Goal: Transaction & Acquisition: Book appointment/travel/reservation

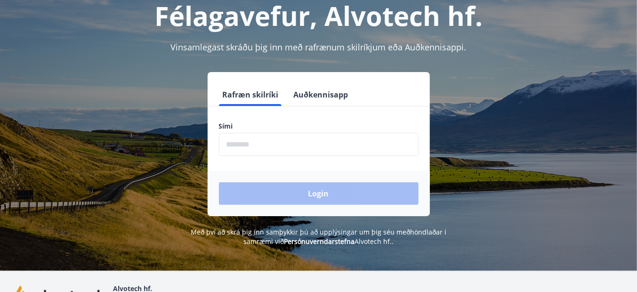
scroll to position [63, 0]
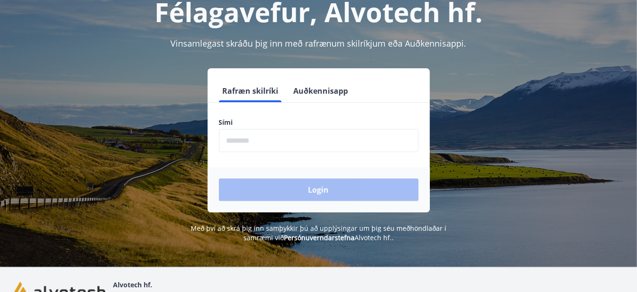
click at [239, 146] on input "phone" at bounding box center [319, 140] width 200 height 23
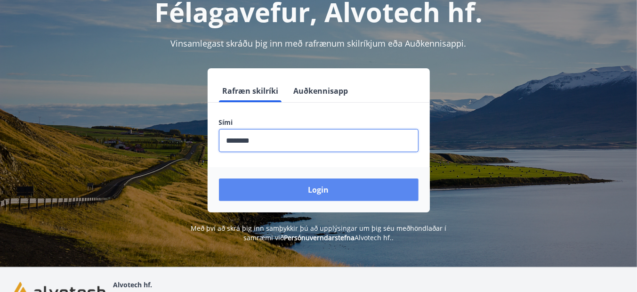
type input "********"
click at [301, 193] on button "Login" at bounding box center [319, 189] width 200 height 23
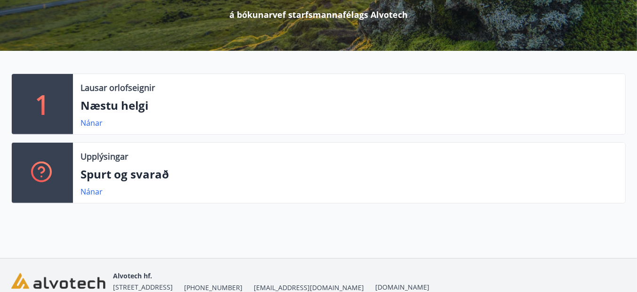
scroll to position [99, 0]
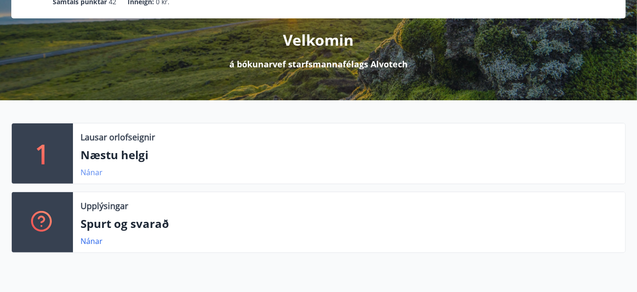
click at [87, 172] on link "Nánar" at bounding box center [91, 172] width 22 height 10
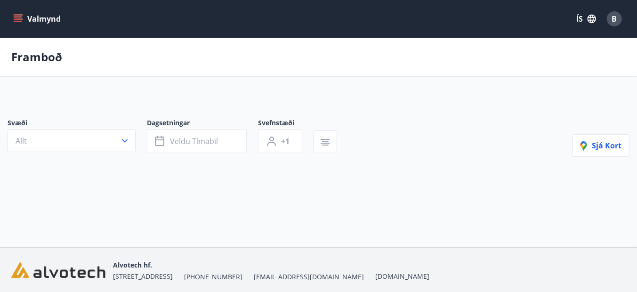
type input "*"
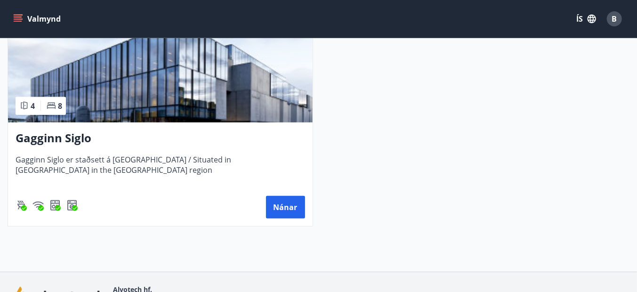
scroll to position [251, 0]
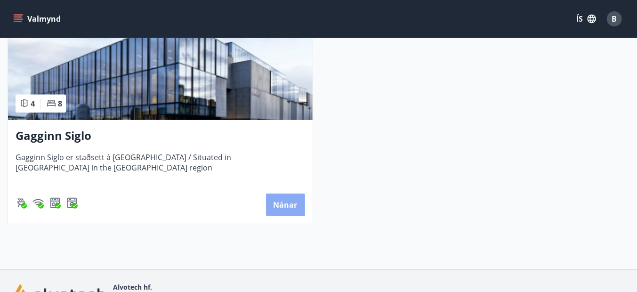
click at [281, 207] on button "Nánar" at bounding box center [285, 204] width 39 height 23
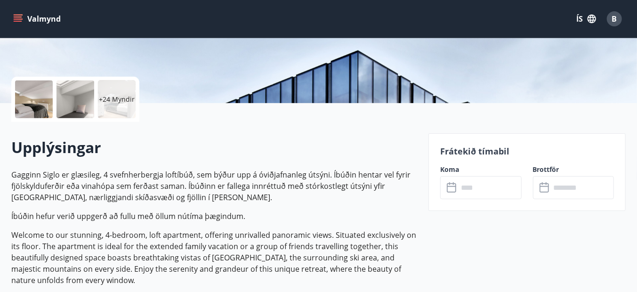
scroll to position [183, 0]
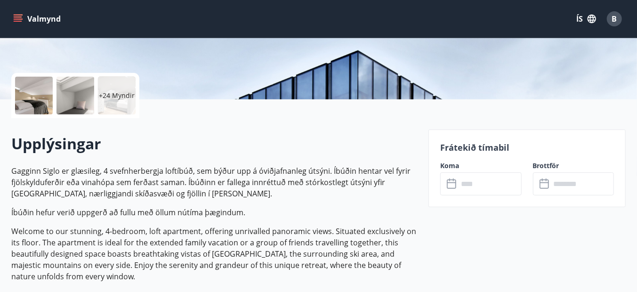
click at [465, 187] on input "text" at bounding box center [490, 183] width 64 height 23
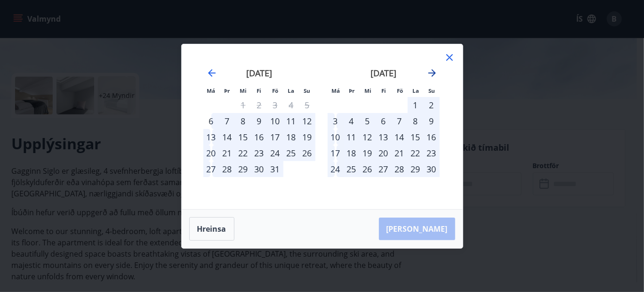
click at [433, 70] on icon "Move forward to switch to the next month." at bounding box center [431, 72] width 11 height 11
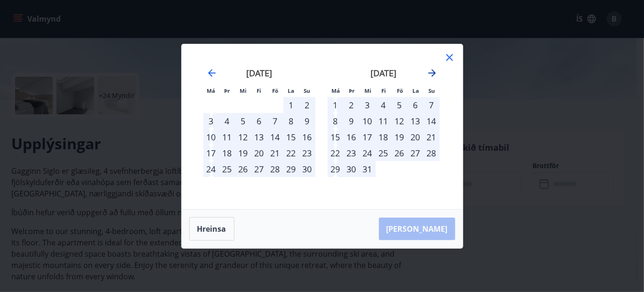
click at [433, 70] on icon "Move forward to switch to the next month." at bounding box center [431, 72] width 11 height 11
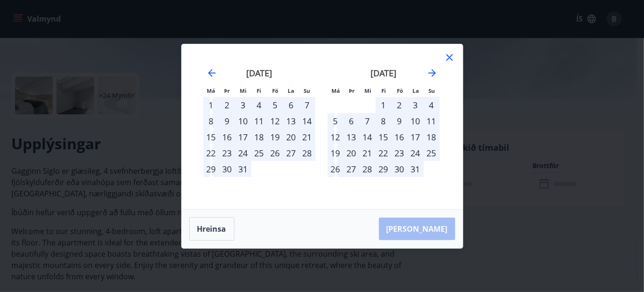
click at [447, 56] on icon at bounding box center [449, 57] width 11 height 11
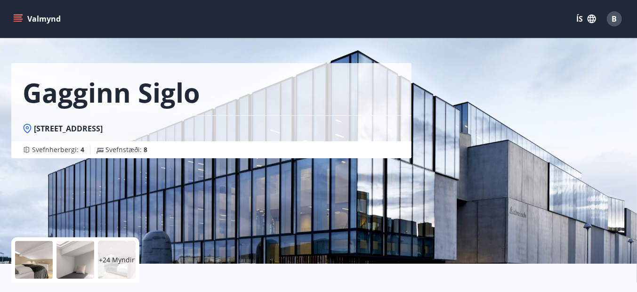
scroll to position [0, 0]
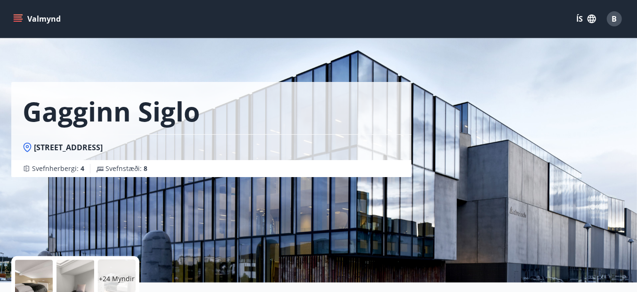
click at [16, 15] on icon "menu" at bounding box center [17, 18] width 9 height 9
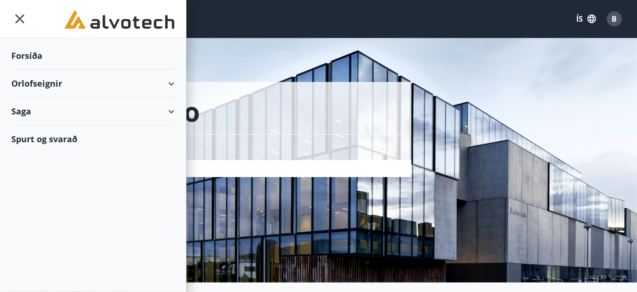
click at [169, 81] on div "Orlofseignir" at bounding box center [92, 84] width 163 height 28
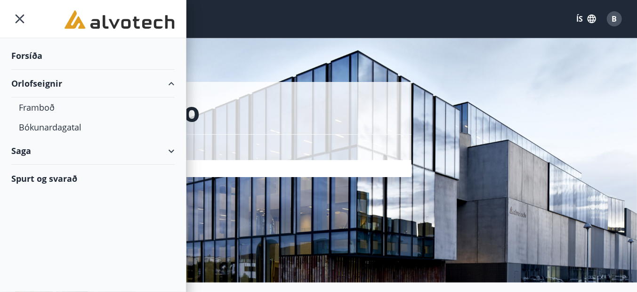
click at [169, 151] on div "Saga" at bounding box center [92, 151] width 163 height 28
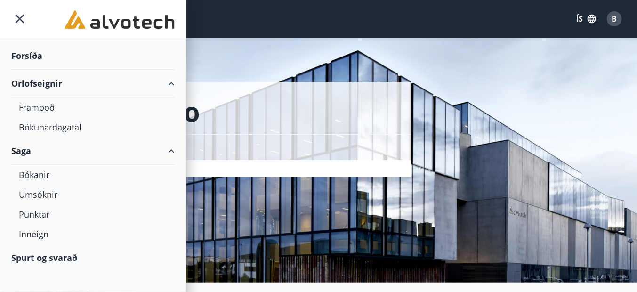
click at [56, 259] on div "Spurt og svarað" at bounding box center [92, 257] width 163 height 27
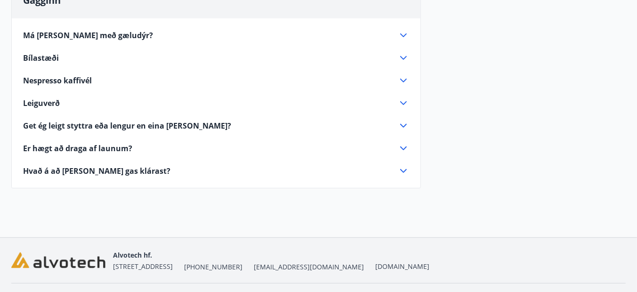
scroll to position [219, 0]
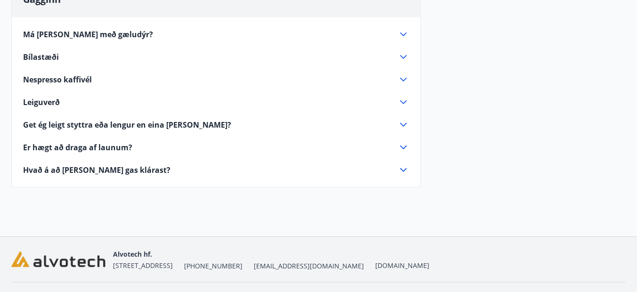
click at [51, 102] on span "Leiguverð" at bounding box center [41, 102] width 37 height 10
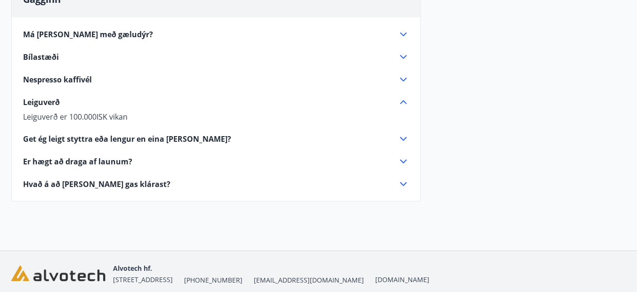
click at [148, 138] on span "Get ég leigt styttra eða lengur en eina viku?" at bounding box center [127, 139] width 208 height 10
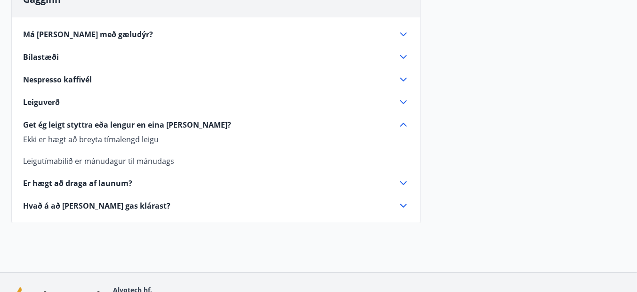
click at [113, 182] on span "Er hægt að draga af launum?" at bounding box center [77, 183] width 109 height 10
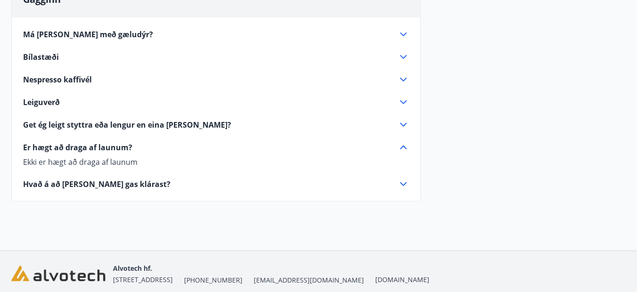
scroll to position [188, 0]
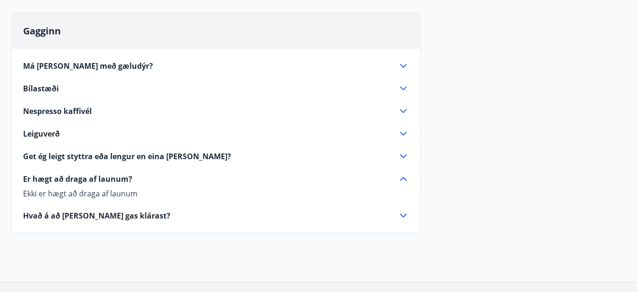
click at [119, 212] on span "Hvað á að gera ef gas klárast?" at bounding box center [96, 215] width 147 height 10
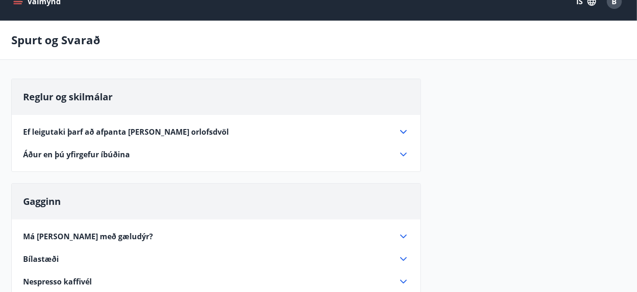
scroll to position [0, 0]
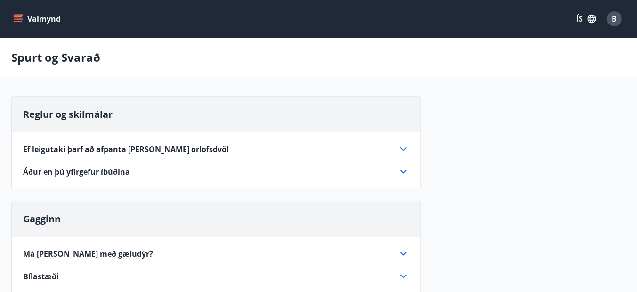
click at [171, 151] on span "Ef leigutaki þarf að afpanta eða breyta orlofsdvöl" at bounding box center [126, 149] width 206 height 10
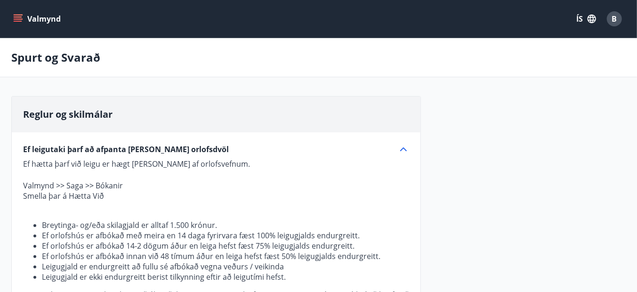
click at [16, 19] on icon "menu" at bounding box center [19, 18] width 10 height 1
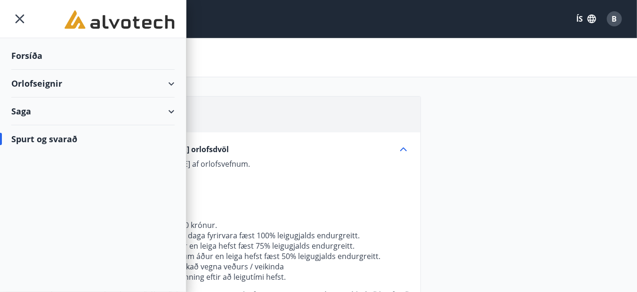
click at [39, 79] on div "Orlofseignir" at bounding box center [92, 84] width 163 height 28
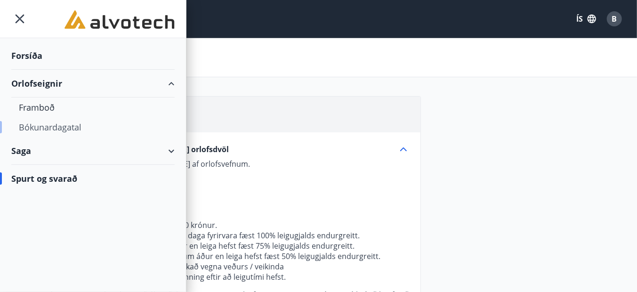
click at [48, 124] on div "Bókunardagatal" at bounding box center [93, 127] width 148 height 20
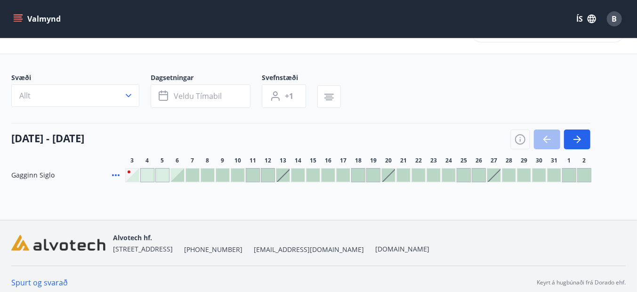
scroll to position [35, 0]
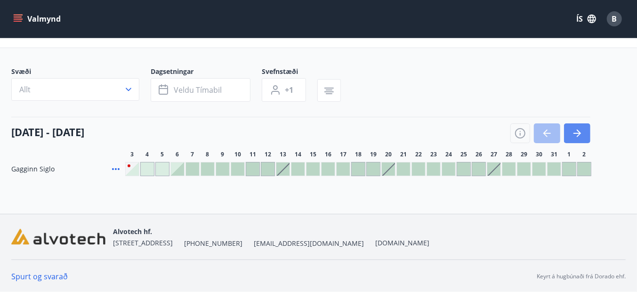
click at [579, 129] on icon "button" at bounding box center [576, 133] width 11 height 11
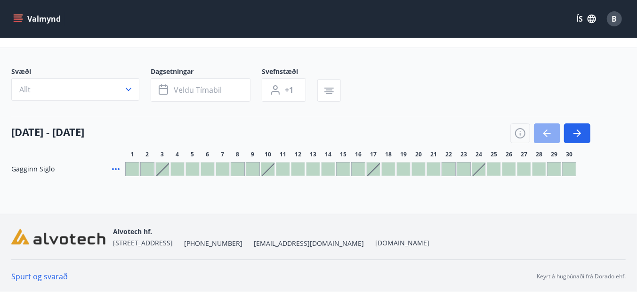
click at [546, 134] on icon "button" at bounding box center [546, 133] width 11 height 11
click at [380, 182] on div "Bókunardagatal Svæði Allt Dagsetningar Veldu tímabil Svefnstæði +1 03 október -…" at bounding box center [318, 107] width 637 height 211
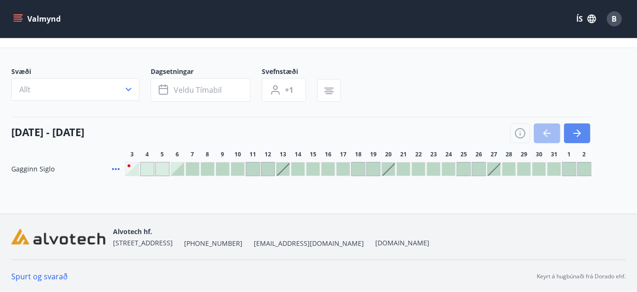
click at [580, 135] on icon "button" at bounding box center [576, 133] width 11 height 11
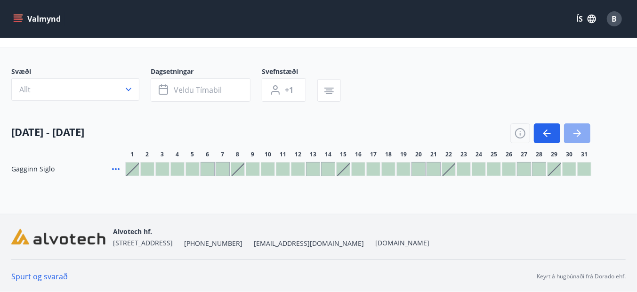
click at [580, 135] on icon "button" at bounding box center [576, 133] width 11 height 11
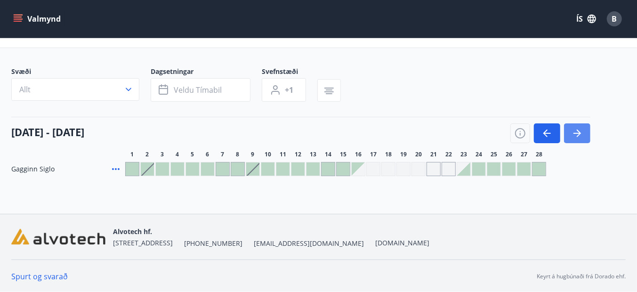
click at [580, 135] on icon "button" at bounding box center [576, 133] width 11 height 11
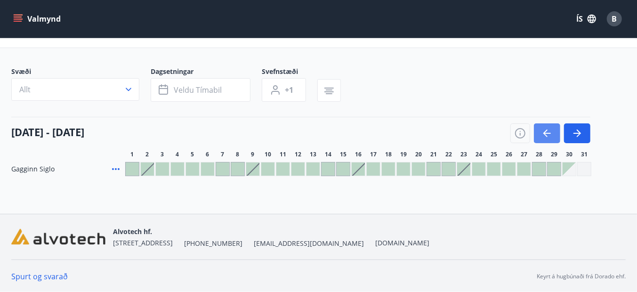
click at [548, 131] on icon "button" at bounding box center [546, 133] width 11 height 11
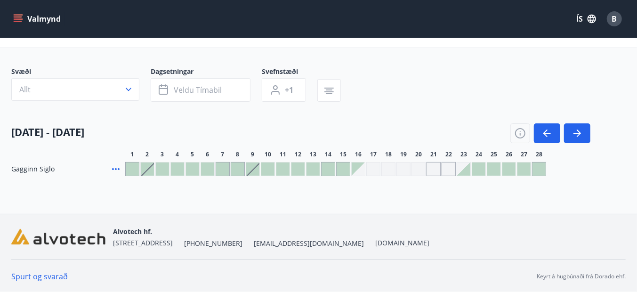
click at [426, 204] on div "Bókunardagatal Svæði Allt Dagsetningar Veldu tímabil Svefnstæði +1 01 febrúar -…" at bounding box center [318, 107] width 637 height 211
click at [518, 134] on icon "button" at bounding box center [519, 133] width 11 height 11
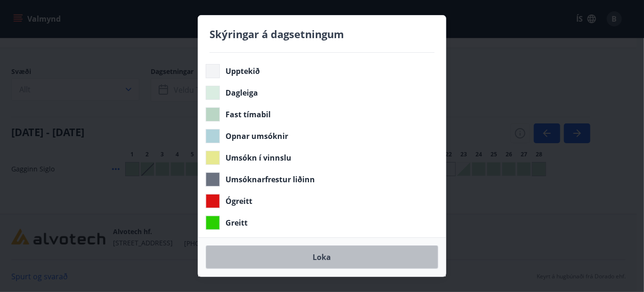
click at [333, 257] on button "Loka" at bounding box center [322, 257] width 233 height 24
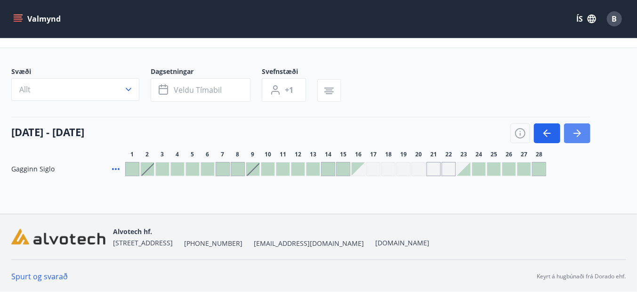
click at [581, 136] on icon "button" at bounding box center [576, 133] width 11 height 11
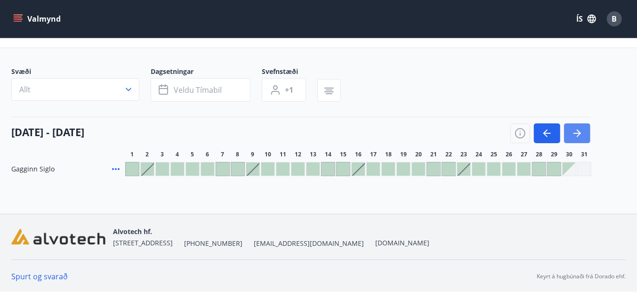
click at [581, 136] on icon "button" at bounding box center [576, 133] width 11 height 11
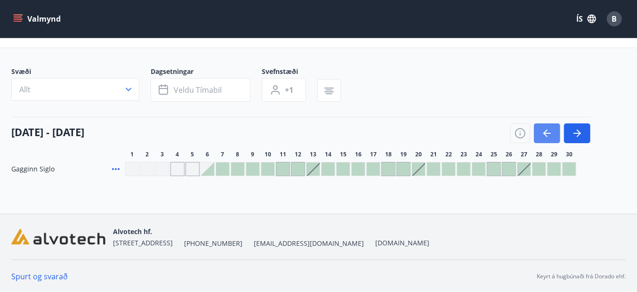
click at [544, 138] on button "button" at bounding box center [547, 133] width 26 height 20
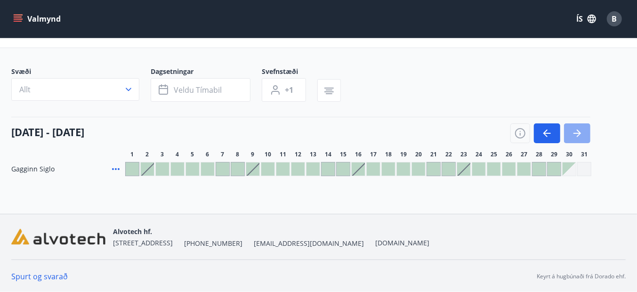
click at [582, 138] on button "button" at bounding box center [577, 133] width 26 height 20
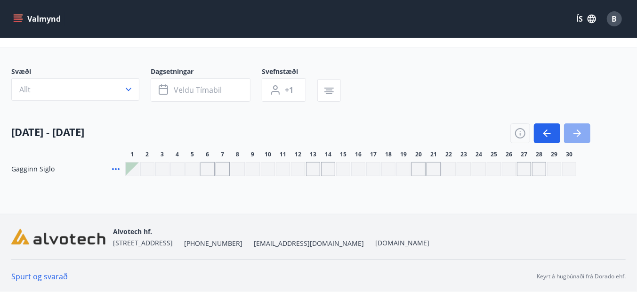
click at [581, 138] on button "button" at bounding box center [577, 133] width 26 height 20
click at [546, 137] on icon "button" at bounding box center [546, 133] width 11 height 11
click at [546, 136] on icon "button" at bounding box center [546, 133] width 11 height 11
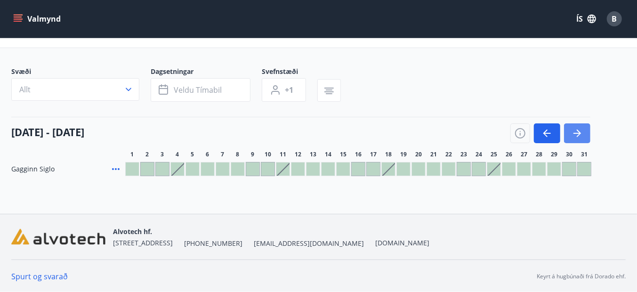
click at [578, 136] on icon "button" at bounding box center [576, 133] width 11 height 11
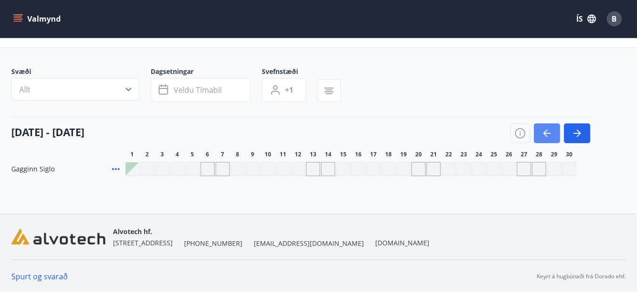
click at [546, 128] on icon "button" at bounding box center [546, 133] width 11 height 11
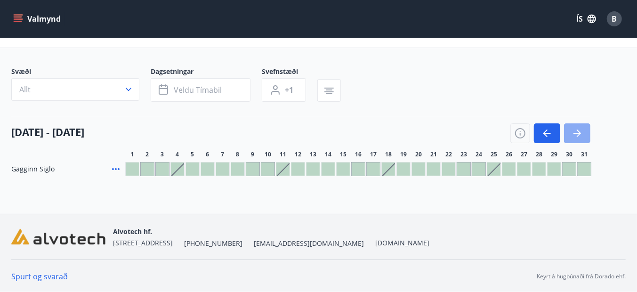
click at [582, 135] on icon "button" at bounding box center [576, 133] width 11 height 11
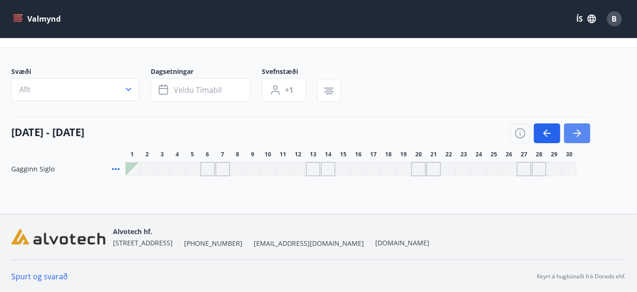
click at [582, 135] on icon "button" at bounding box center [576, 133] width 11 height 11
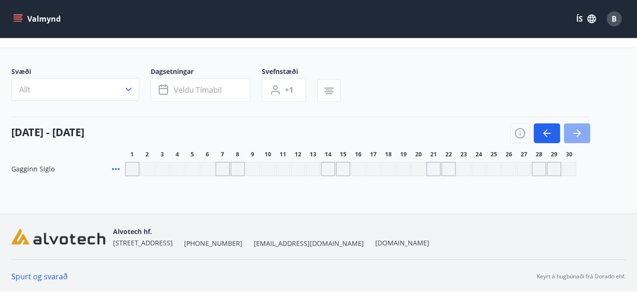
click at [582, 135] on icon "button" at bounding box center [576, 133] width 11 height 11
click at [585, 137] on button "button" at bounding box center [577, 133] width 26 height 20
click at [541, 128] on icon "button" at bounding box center [546, 133] width 11 height 11
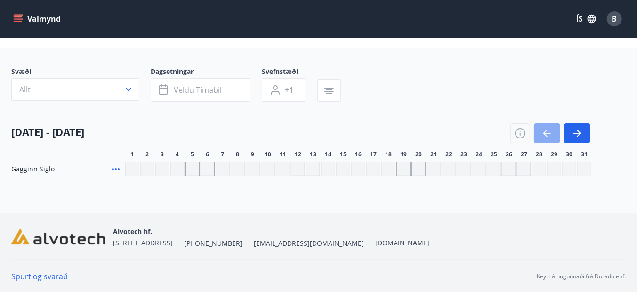
click at [541, 128] on icon "button" at bounding box center [546, 133] width 11 height 11
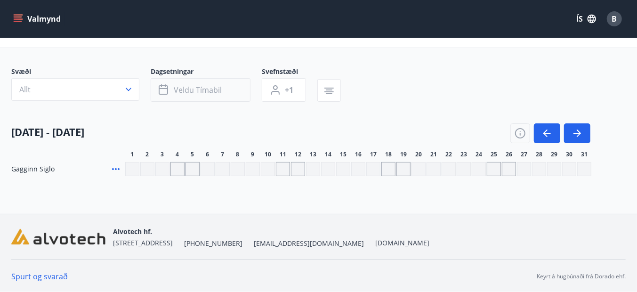
click at [212, 86] on span "Veldu tímabil" at bounding box center [198, 90] width 48 height 10
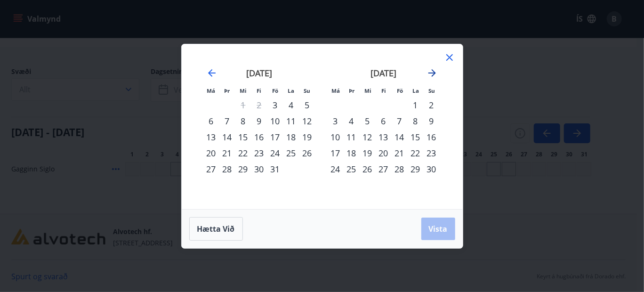
click at [434, 74] on icon "Move forward to switch to the next month." at bounding box center [431, 72] width 11 height 11
click at [434, 73] on icon "Move forward to switch to the next month." at bounding box center [432, 73] width 8 height 8
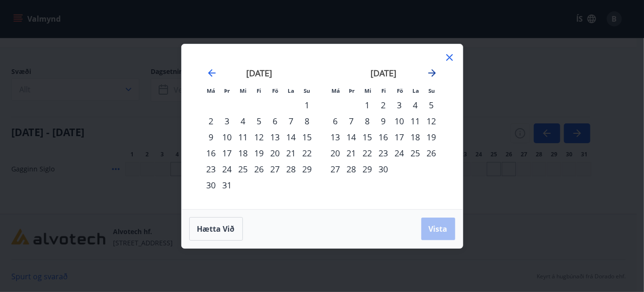
click at [434, 73] on icon "Move forward to switch to the next month." at bounding box center [432, 73] width 8 height 8
click at [437, 230] on div "Hætta við Vista" at bounding box center [322, 229] width 266 height 24
click at [433, 73] on icon "Move forward to switch to the next month." at bounding box center [431, 72] width 11 height 11
click at [443, 228] on div "Hætta við Vista" at bounding box center [322, 229] width 266 height 24
click at [337, 105] on div "1" at bounding box center [336, 105] width 16 height 16
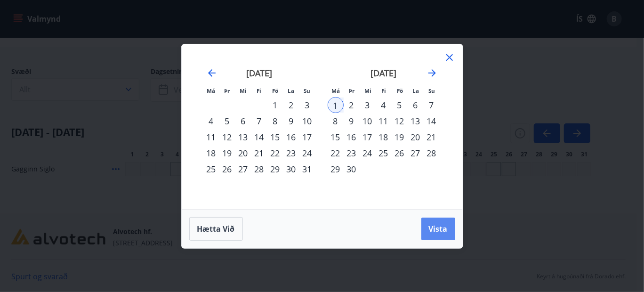
click at [438, 229] on span "Vista" at bounding box center [438, 229] width 19 height 10
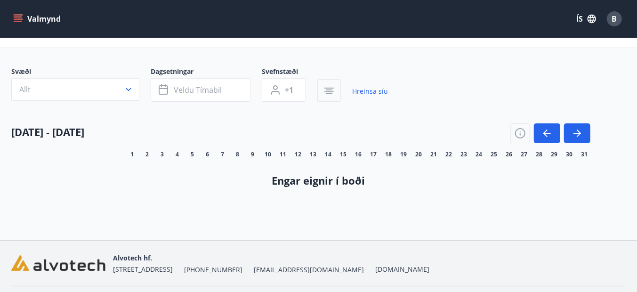
click at [333, 90] on icon "button" at bounding box center [328, 90] width 11 height 11
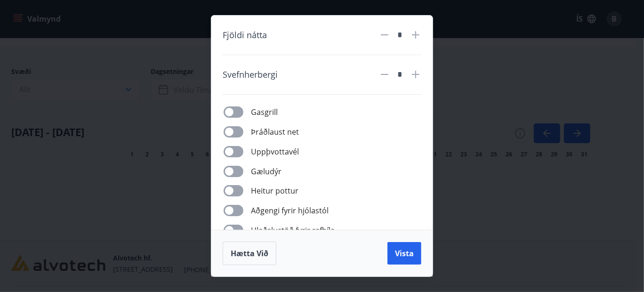
click at [485, 201] on div "Fjöldi nátta * Svefnherbergi * Gasgrill Þráðlaust net Uppþvottavél Gæludýr Heit…" at bounding box center [322, 146] width 644 height 292
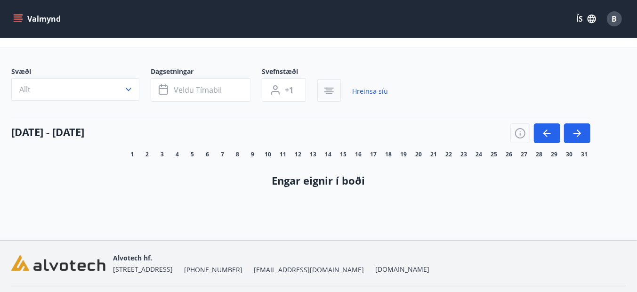
click at [335, 91] on button "button" at bounding box center [329, 90] width 24 height 23
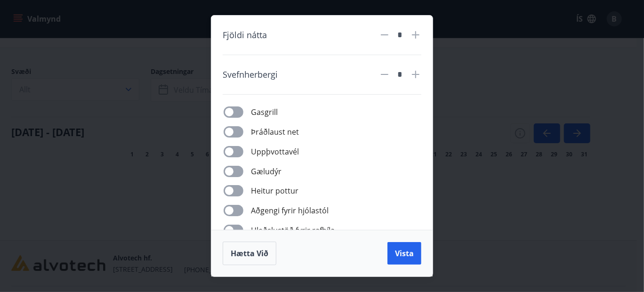
click at [501, 187] on div "Fjöldi nátta * Svefnherbergi * Gasgrill Þráðlaust net Uppþvottavél Gæludýr Heit…" at bounding box center [322, 146] width 644 height 292
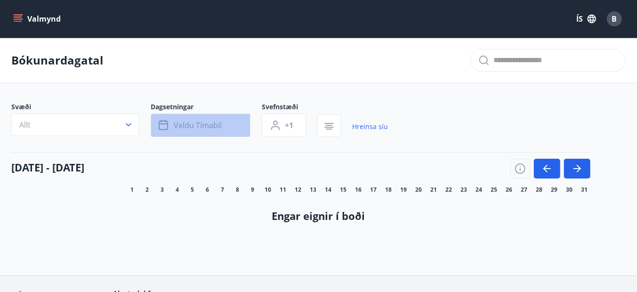
click at [212, 127] on span "Veldu tímabil" at bounding box center [198, 125] width 48 height 10
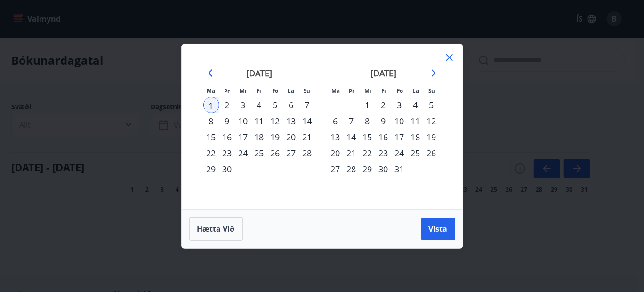
click at [209, 103] on div "1" at bounding box center [211, 105] width 16 height 16
click at [214, 72] on icon "Move backward to switch to the previous month." at bounding box center [212, 73] width 8 height 8
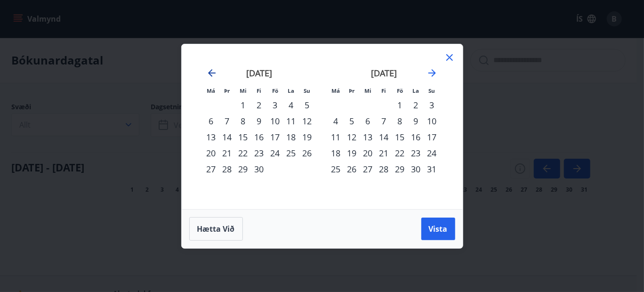
click at [214, 72] on icon "Move backward to switch to the previous month." at bounding box center [212, 73] width 8 height 8
click at [214, 121] on div "2" at bounding box center [211, 121] width 16 height 16
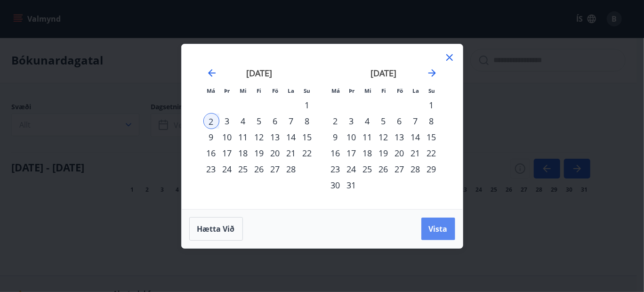
click at [448, 229] on button "Vista" at bounding box center [438, 228] width 34 height 23
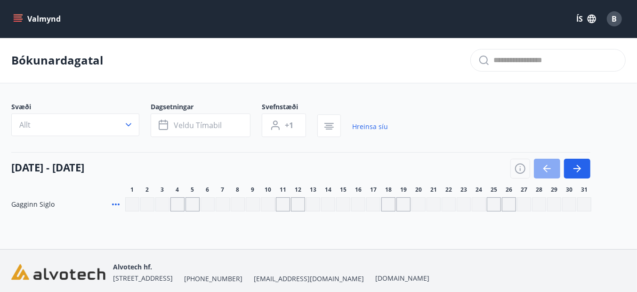
click at [543, 163] on icon "button" at bounding box center [546, 168] width 11 height 11
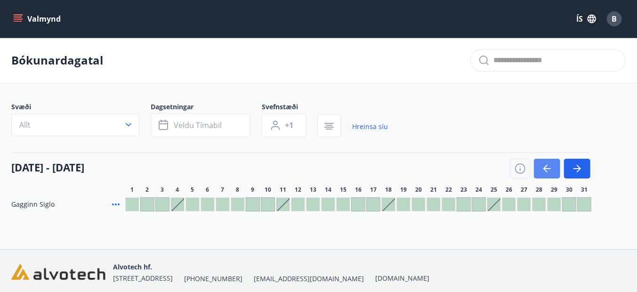
click at [544, 163] on icon "button" at bounding box center [546, 168] width 11 height 11
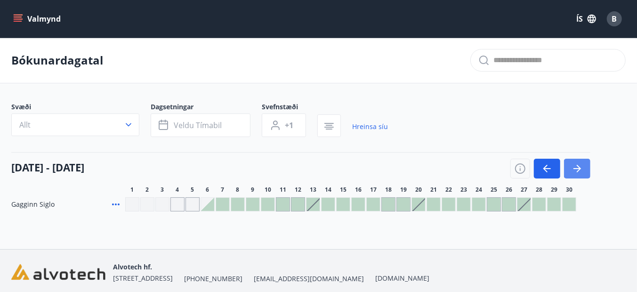
click at [572, 167] on icon "button" at bounding box center [576, 168] width 11 height 11
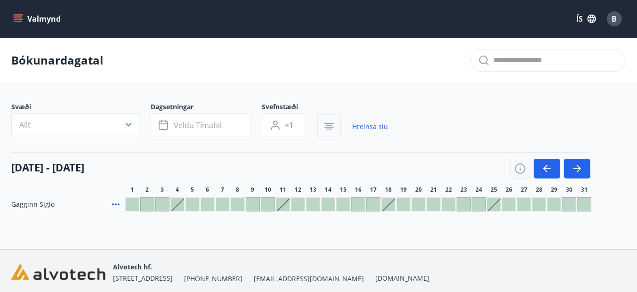
click at [327, 128] on icon "button" at bounding box center [329, 128] width 7 height 1
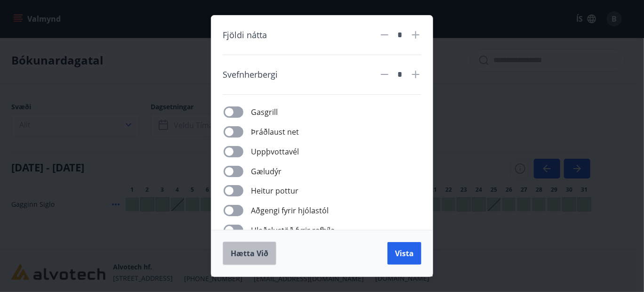
click at [247, 259] on button "Hætta við" at bounding box center [250, 253] width 54 height 24
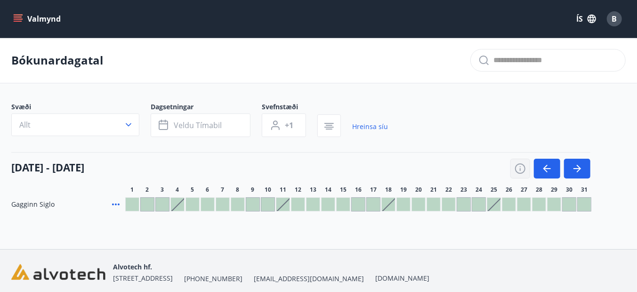
click at [515, 168] on icon "button" at bounding box center [520, 168] width 10 height 10
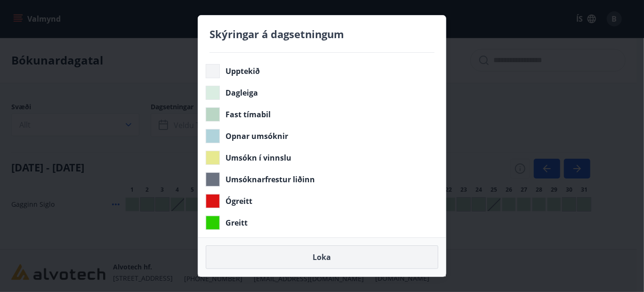
click at [326, 256] on button "Loka" at bounding box center [322, 257] width 233 height 24
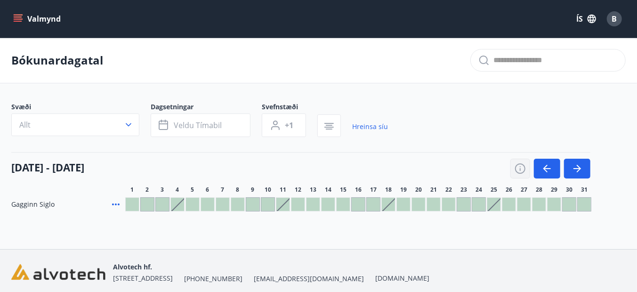
click at [521, 169] on icon "button" at bounding box center [519, 168] width 11 height 11
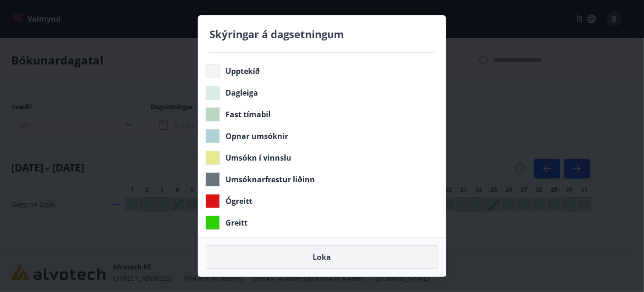
click at [319, 255] on button "Loka" at bounding box center [322, 257] width 233 height 24
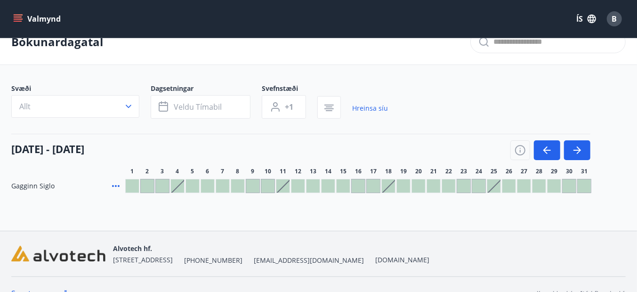
scroll to position [35, 0]
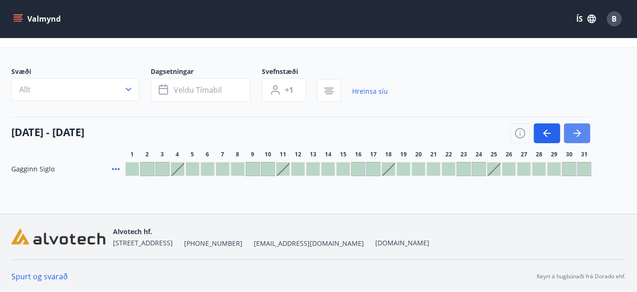
click at [577, 133] on icon "button" at bounding box center [576, 133] width 11 height 11
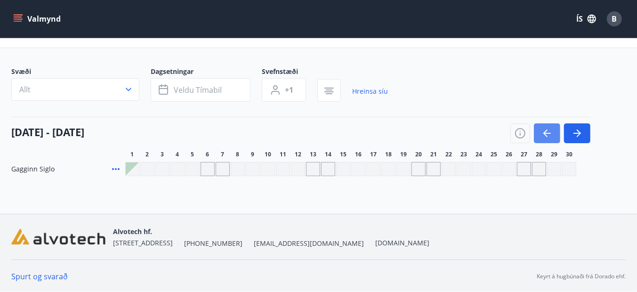
click at [542, 133] on icon "button" at bounding box center [546, 133] width 11 height 11
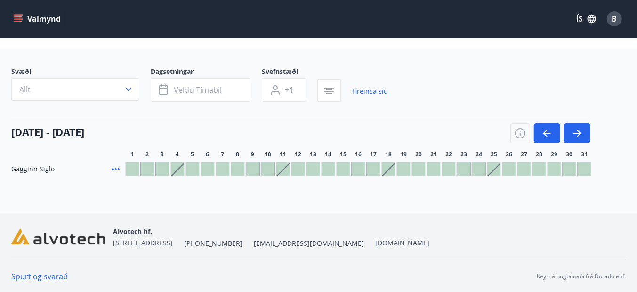
click at [281, 167] on div at bounding box center [282, 168] width 13 height 13
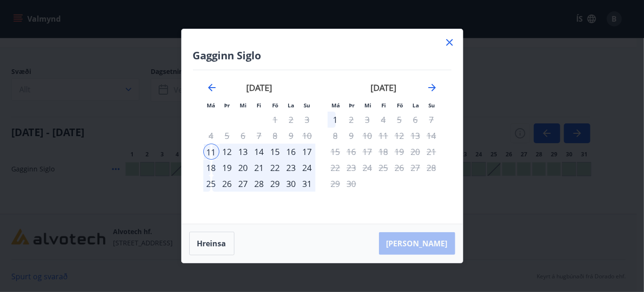
click at [212, 152] on div "11" at bounding box center [211, 152] width 16 height 16
click at [309, 153] on div "17" at bounding box center [307, 152] width 16 height 16
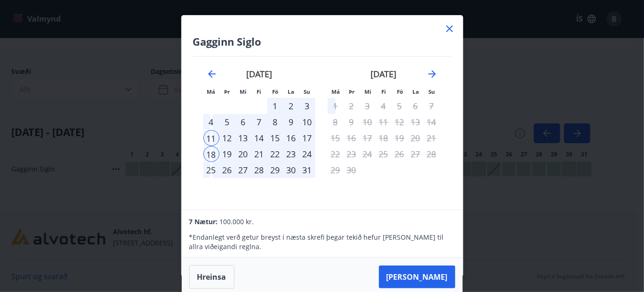
click at [452, 28] on icon at bounding box center [449, 28] width 11 height 11
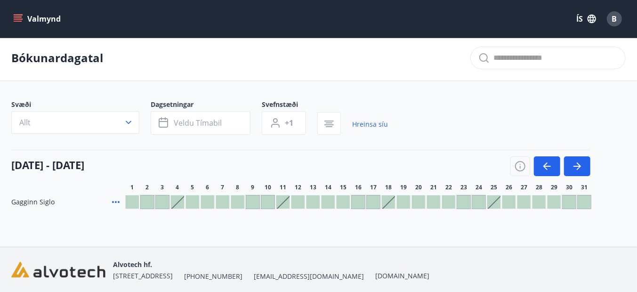
scroll to position [0, 0]
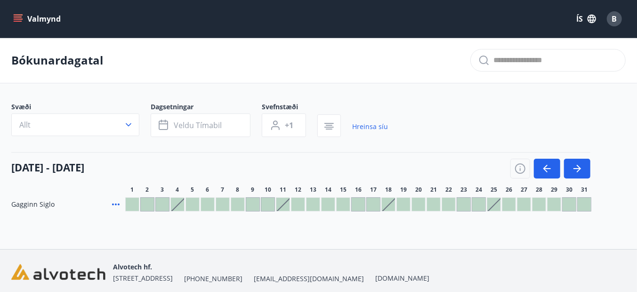
click at [20, 16] on icon "menu" at bounding box center [17, 18] width 9 height 9
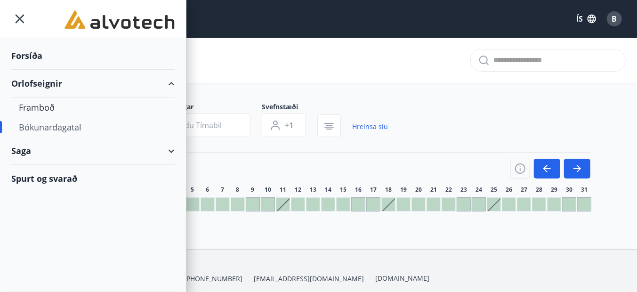
click at [40, 83] on div "Orlofseignir" at bounding box center [92, 84] width 163 height 28
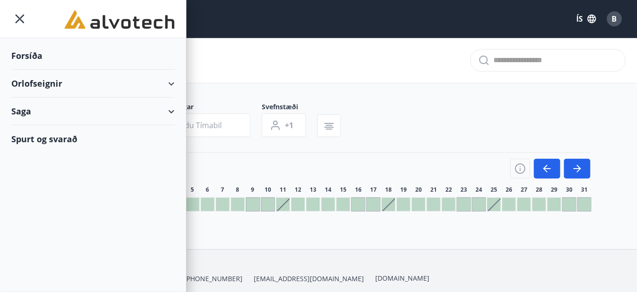
click at [171, 83] on div "Orlofseignir" at bounding box center [92, 84] width 163 height 28
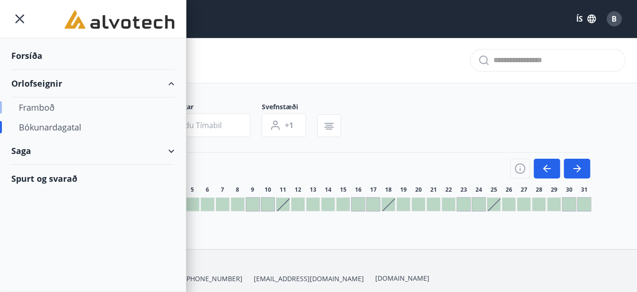
click at [43, 109] on div "Framboð" at bounding box center [93, 107] width 148 height 20
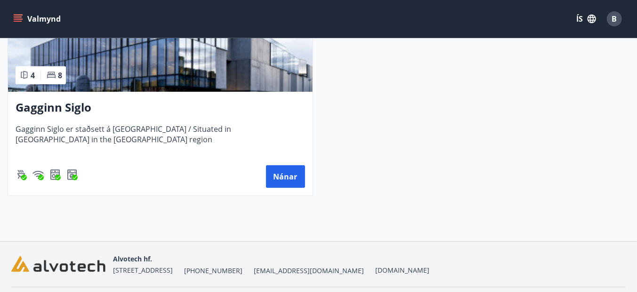
scroll to position [284, 0]
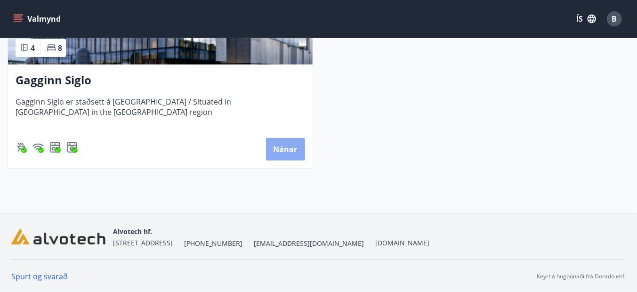
click at [289, 153] on button "Nánar" at bounding box center [285, 149] width 39 height 23
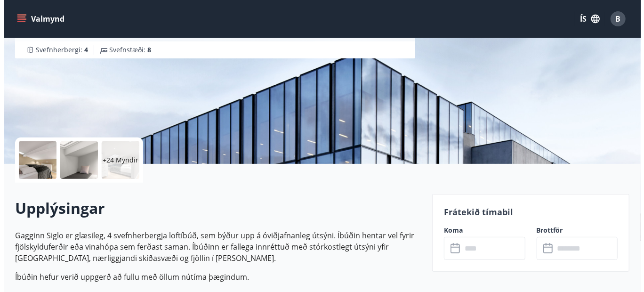
scroll to position [112, 0]
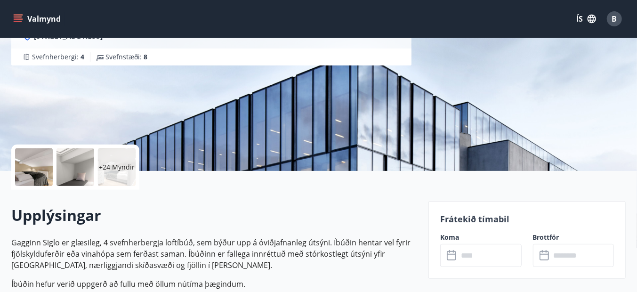
click at [44, 153] on div at bounding box center [34, 167] width 38 height 38
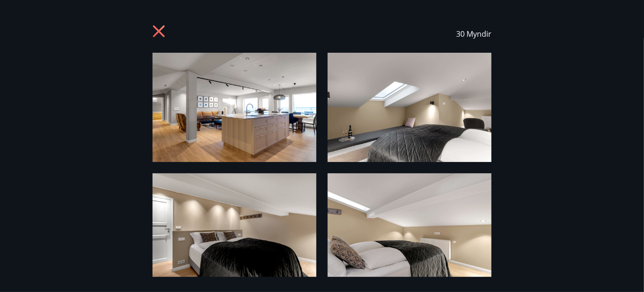
click at [249, 120] on img at bounding box center [234, 107] width 164 height 109
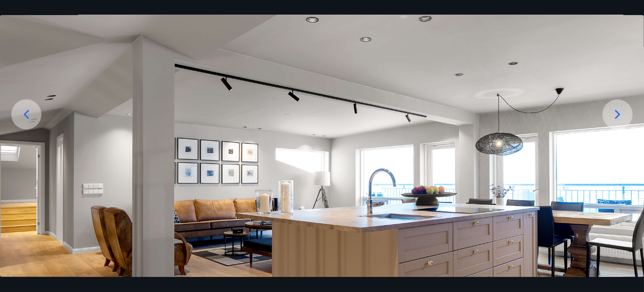
scroll to position [94, 0]
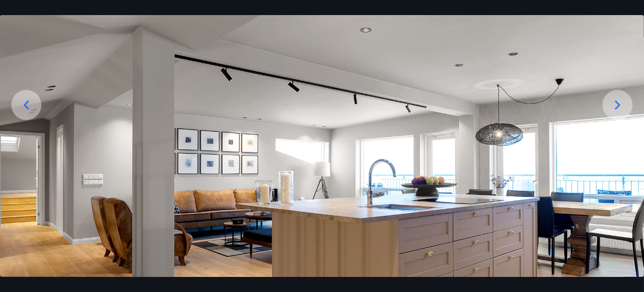
click at [627, 110] on div at bounding box center [617, 105] width 30 height 30
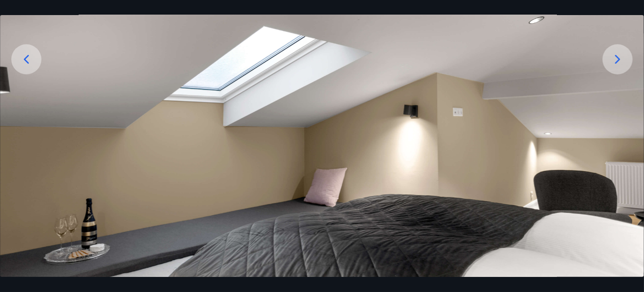
scroll to position [157, 0]
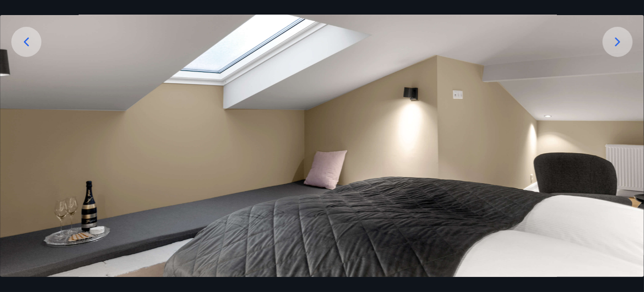
click at [31, 46] on icon at bounding box center [26, 41] width 15 height 15
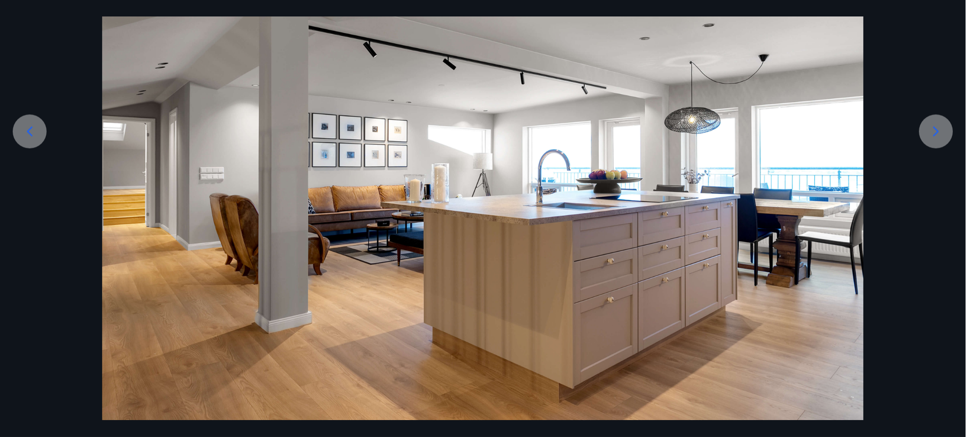
scroll to position [82, 0]
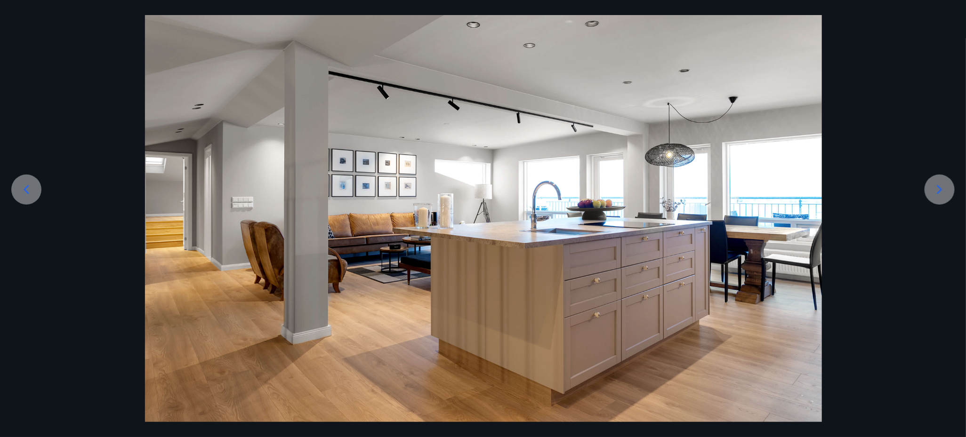
click at [643, 194] on div at bounding box center [939, 190] width 30 height 30
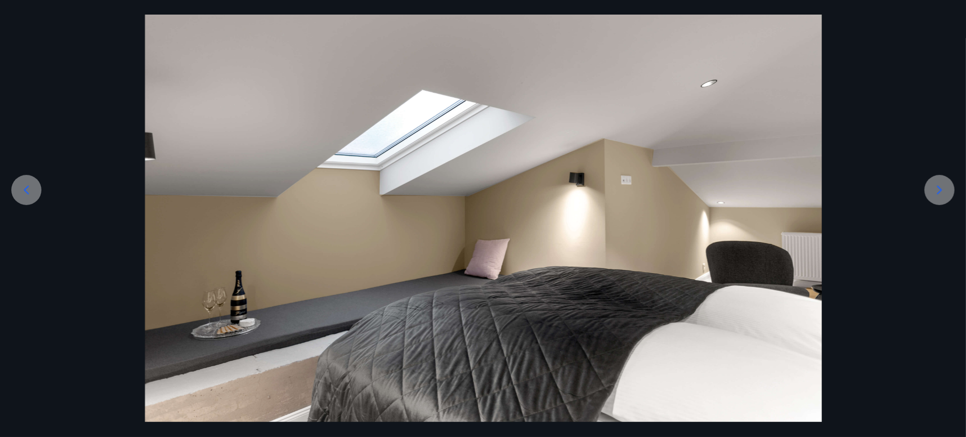
scroll to position [81, 0]
click at [643, 193] on icon at bounding box center [939, 190] width 15 height 15
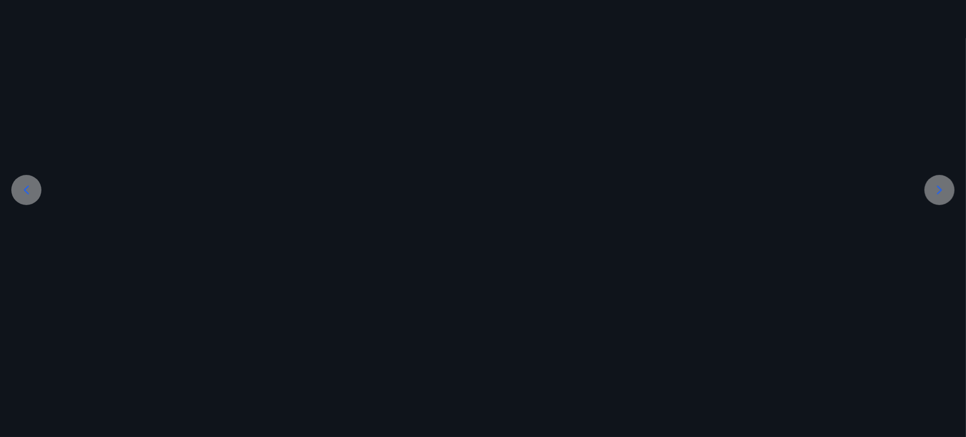
scroll to position [82, 0]
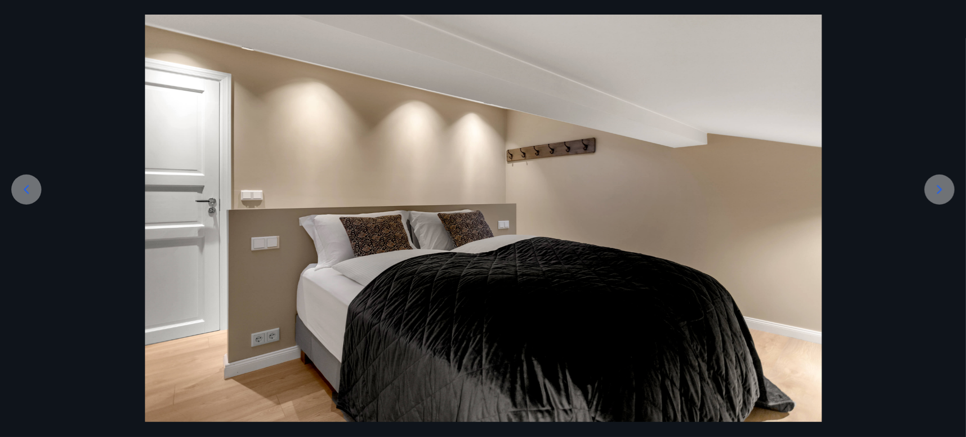
click at [643, 189] on icon at bounding box center [939, 189] width 15 height 15
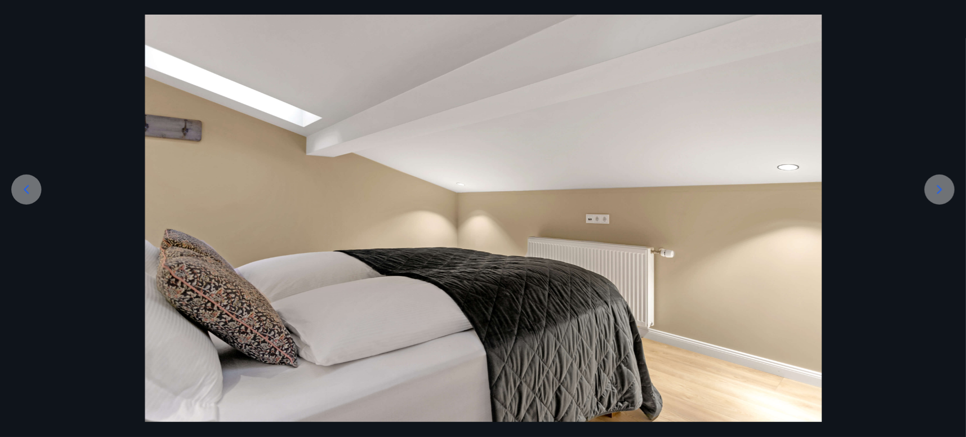
click at [643, 190] on icon at bounding box center [939, 189] width 15 height 15
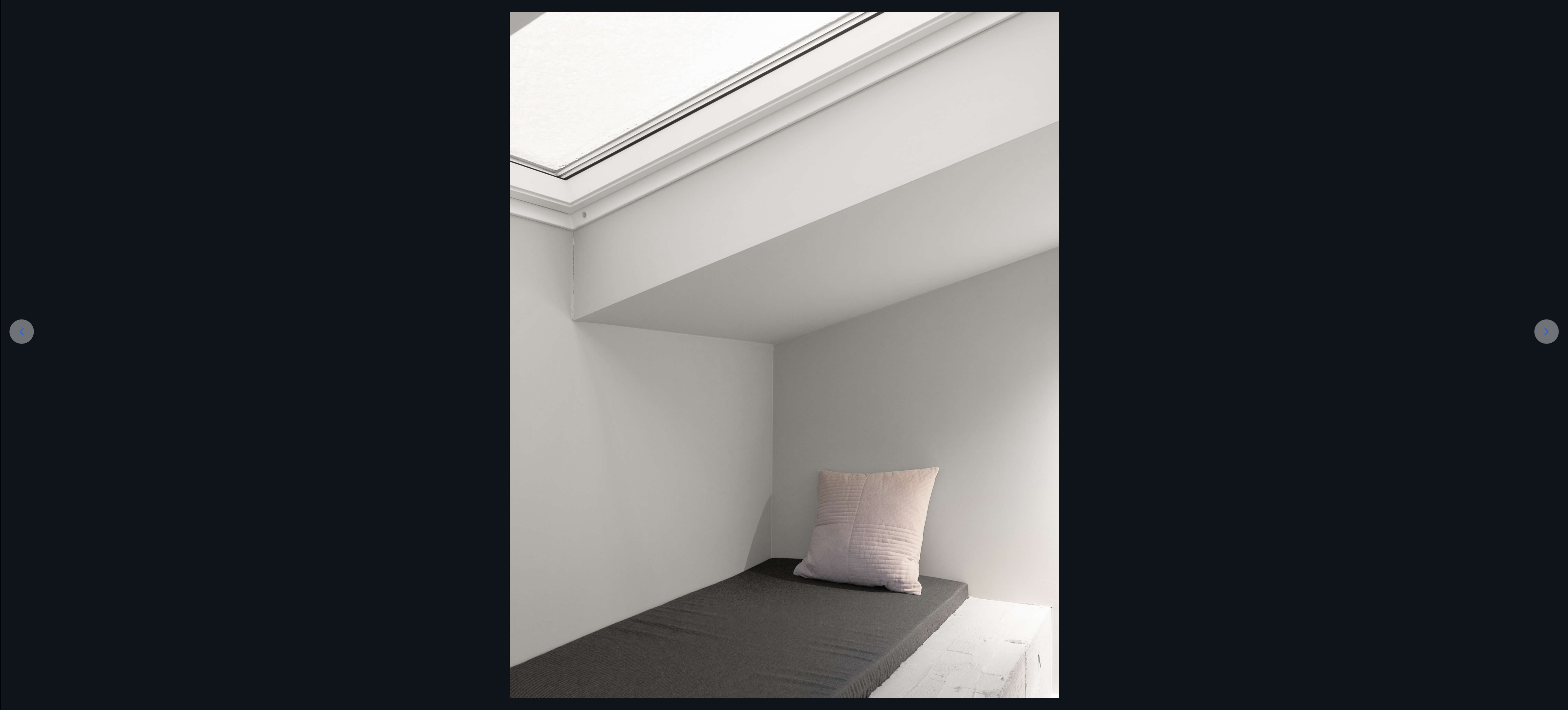
scroll to position [0, 0]
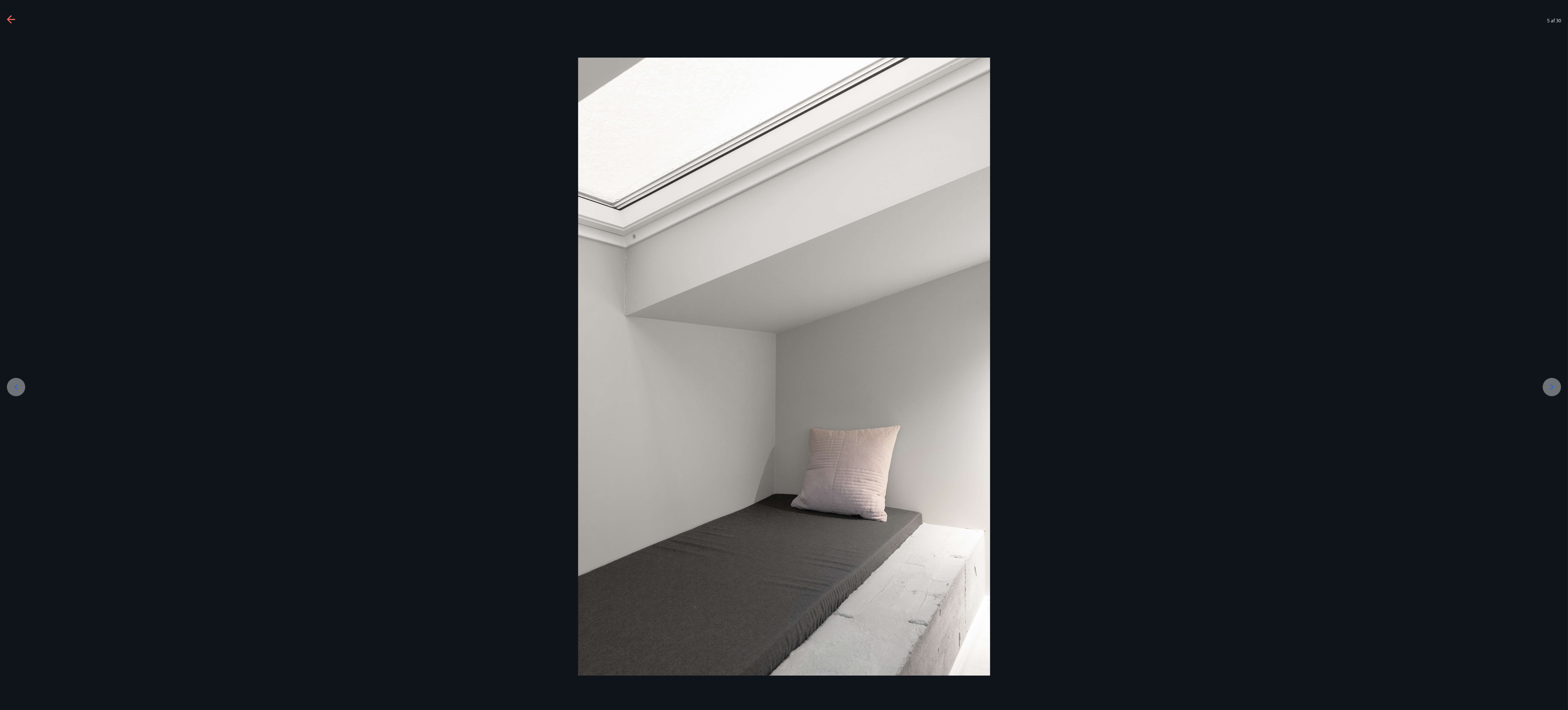
drag, startPoint x: 979, startPoint y: 339, endPoint x: 982, endPoint y: 339, distance: 3.0
click at [391, 177] on img at bounding box center [784, 367] width 412 height 618
click at [391, 177] on div at bounding box center [784, 367] width 1568 height 618
click at [391, 177] on div at bounding box center [784, 367] width 1568 height 669
click at [391, 177] on icon at bounding box center [1552, 387] width 9 height 9
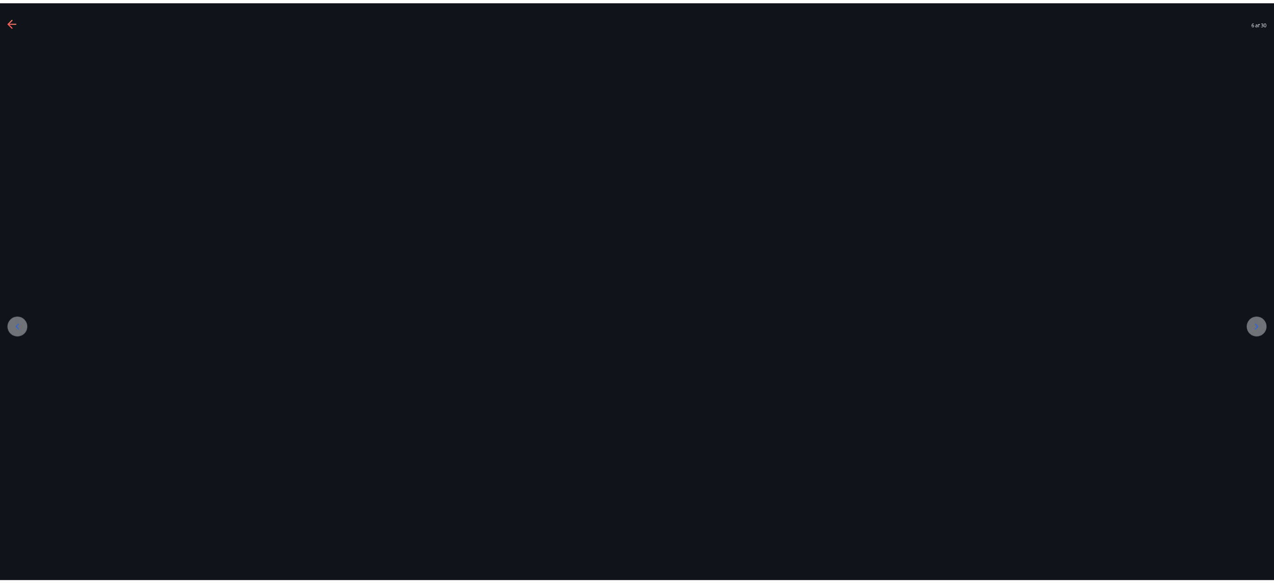
scroll to position [112, 0]
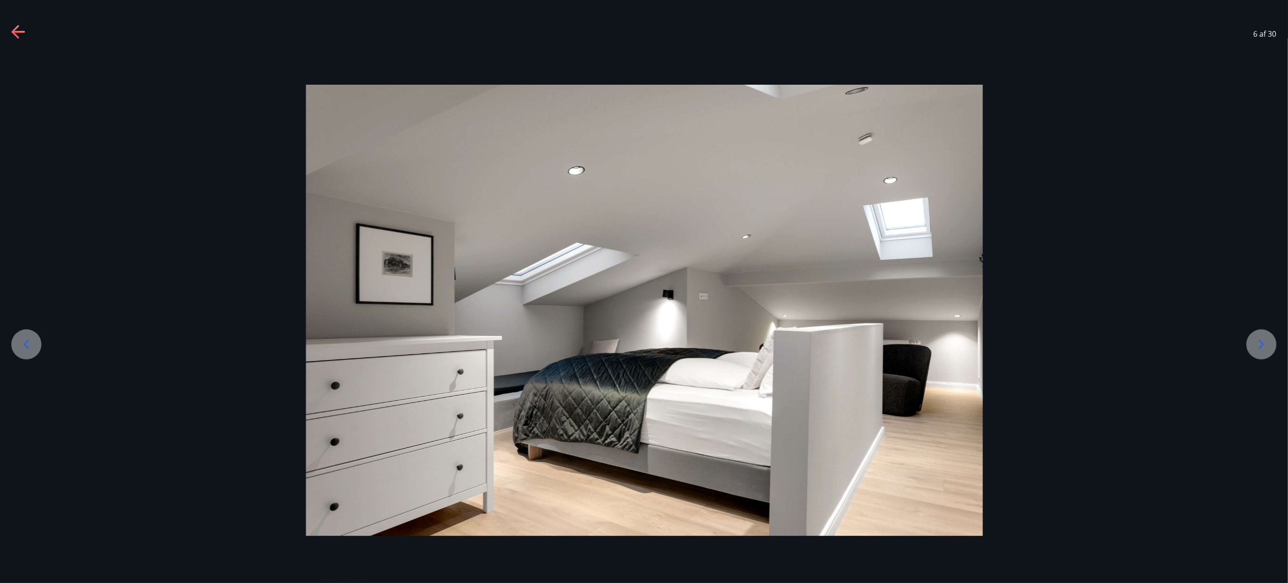
click at [643, 291] on div at bounding box center [1261, 344] width 30 height 30
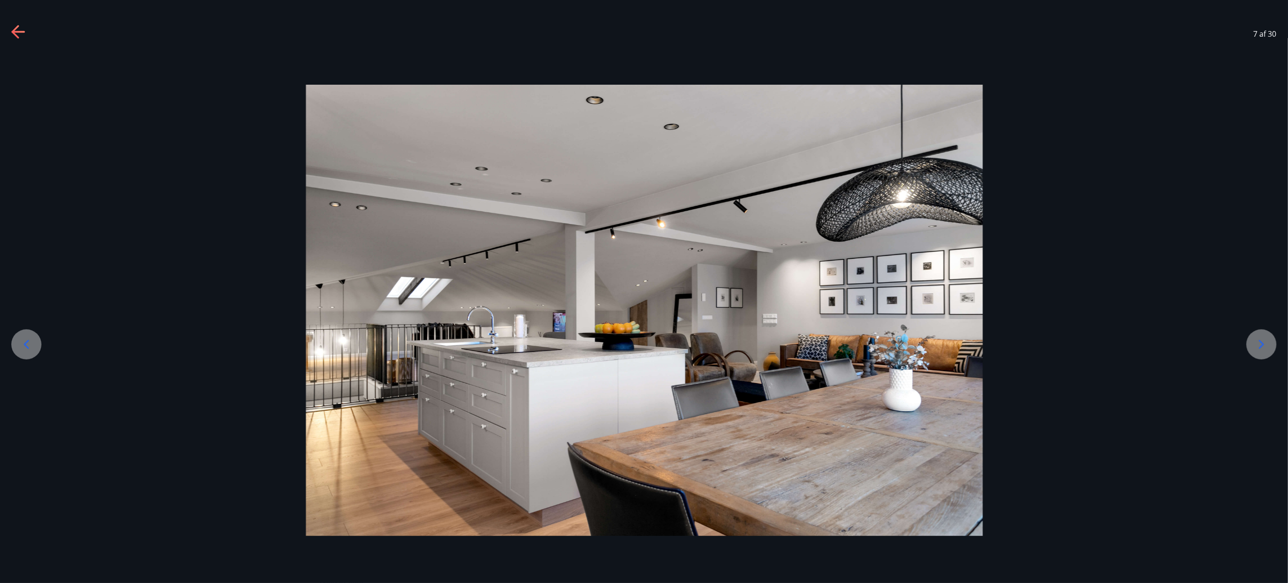
click at [643, 291] on div at bounding box center [1261, 344] width 30 height 30
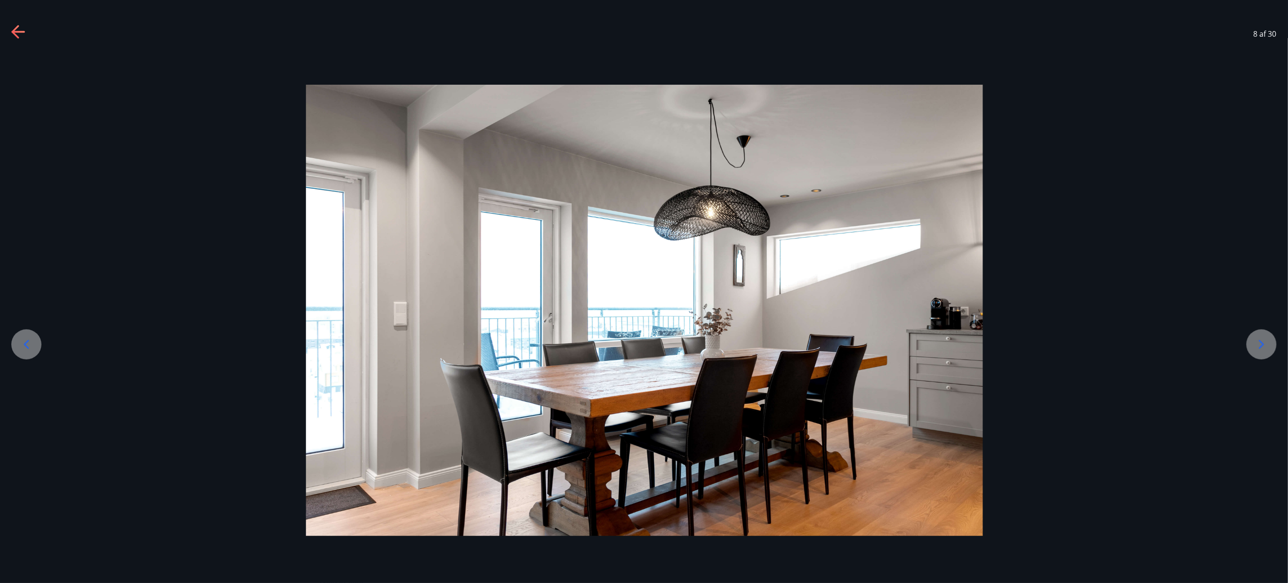
click at [643, 291] on icon at bounding box center [1261, 344] width 15 height 15
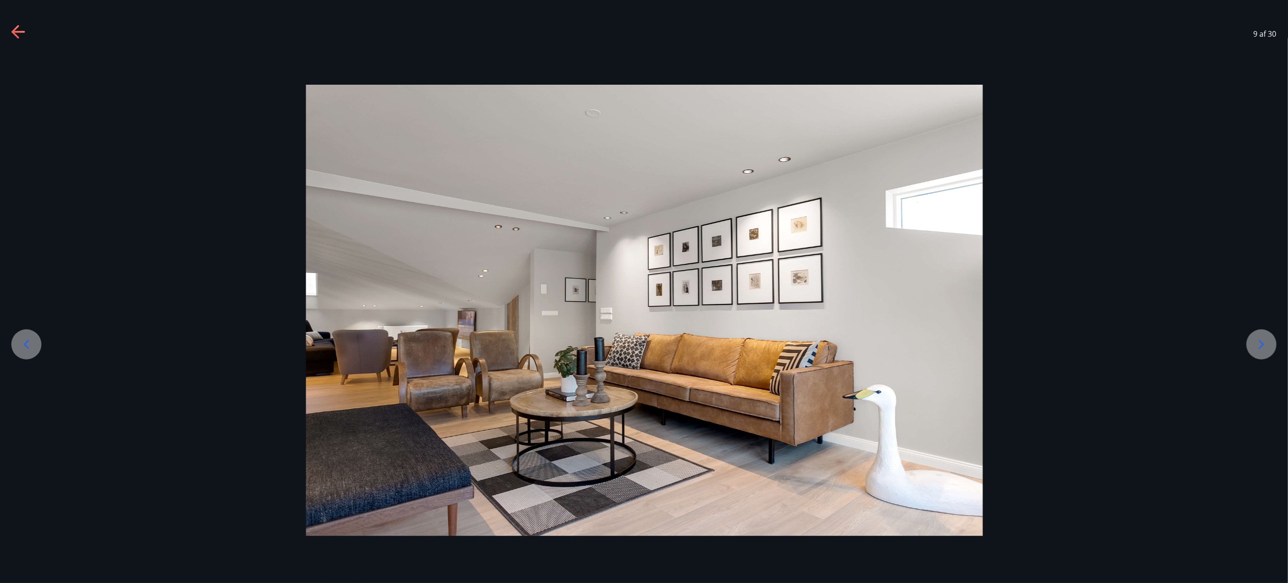
click at [643, 291] on icon at bounding box center [1261, 344] width 15 height 15
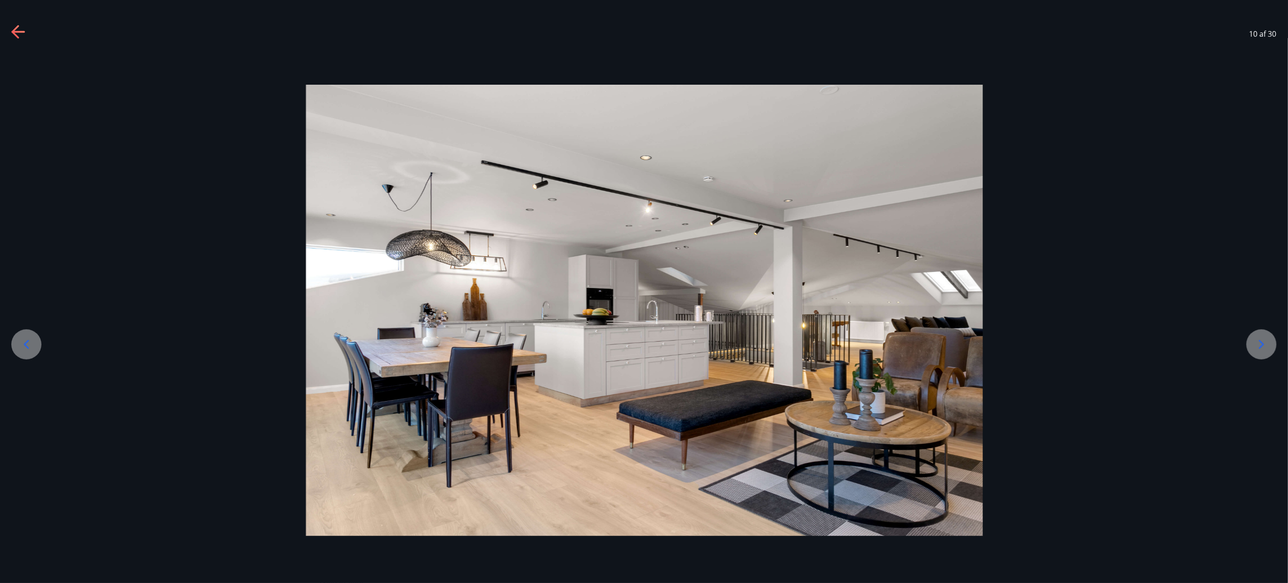
click at [643, 291] on icon at bounding box center [1261, 344] width 15 height 15
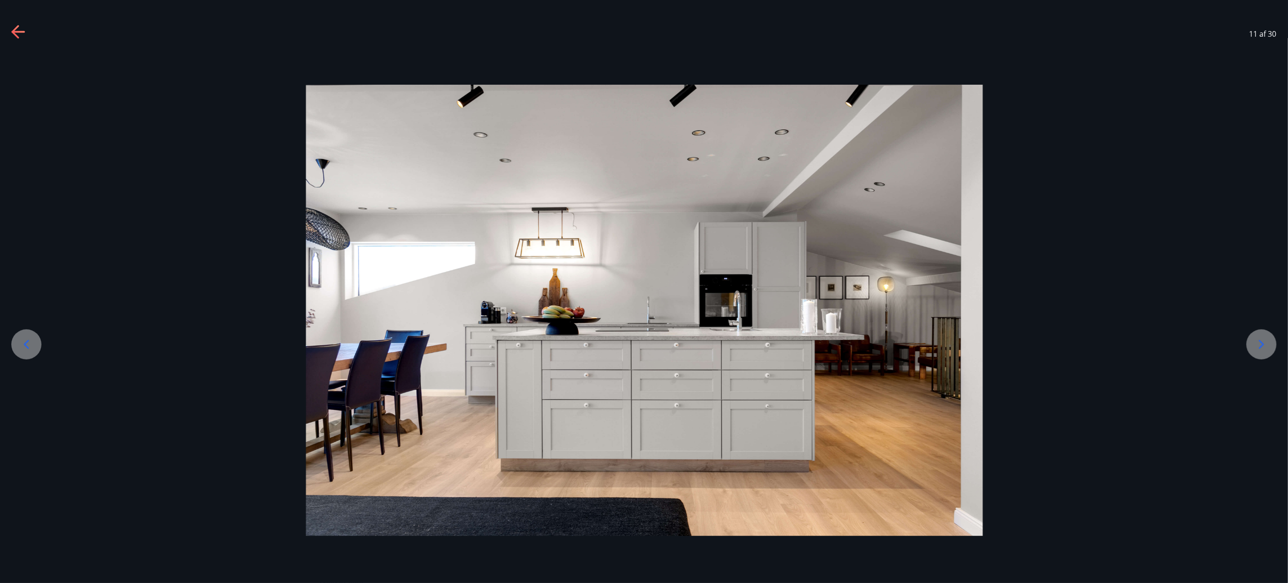
click at [643, 291] on icon at bounding box center [1261, 344] width 15 height 15
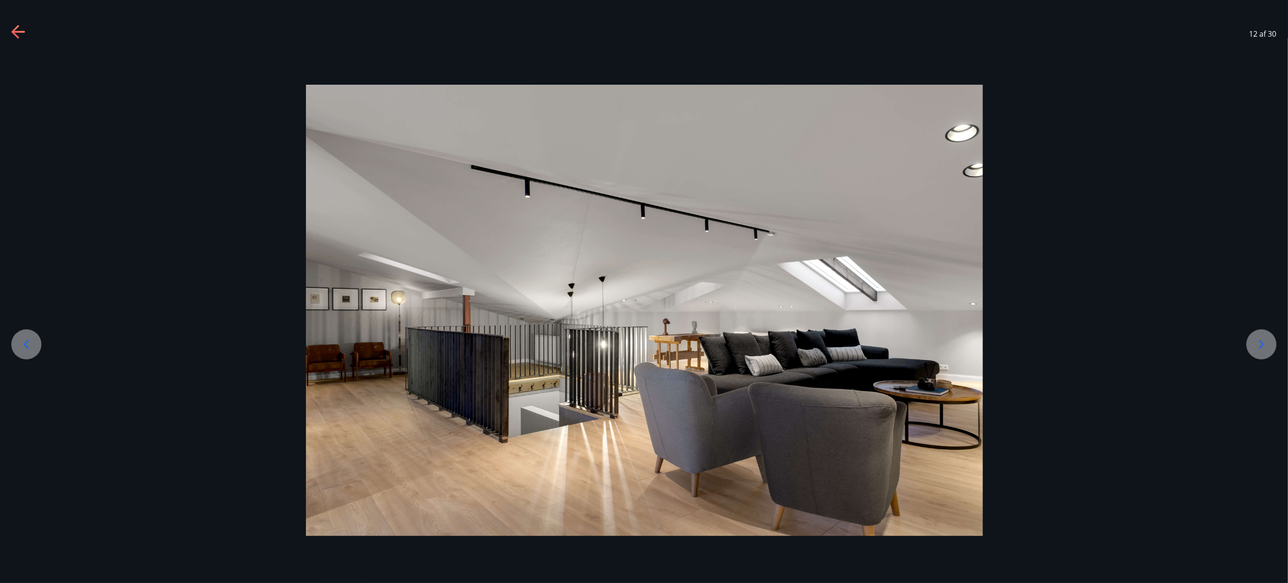
click at [643, 291] on icon at bounding box center [1261, 344] width 15 height 15
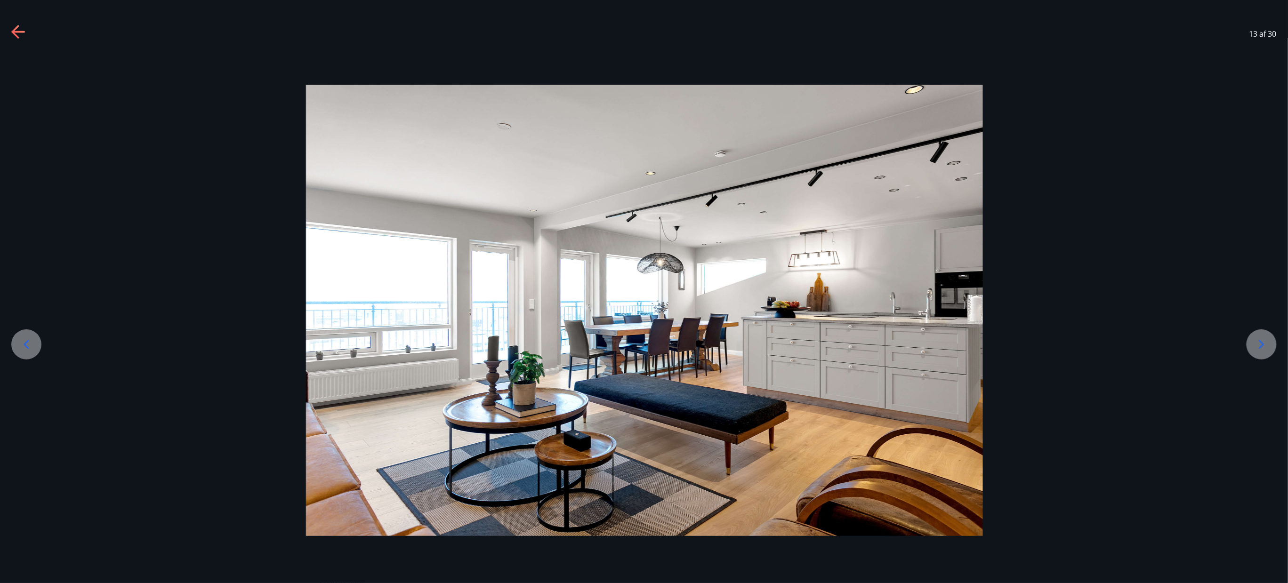
click at [643, 291] on div at bounding box center [1261, 344] width 30 height 30
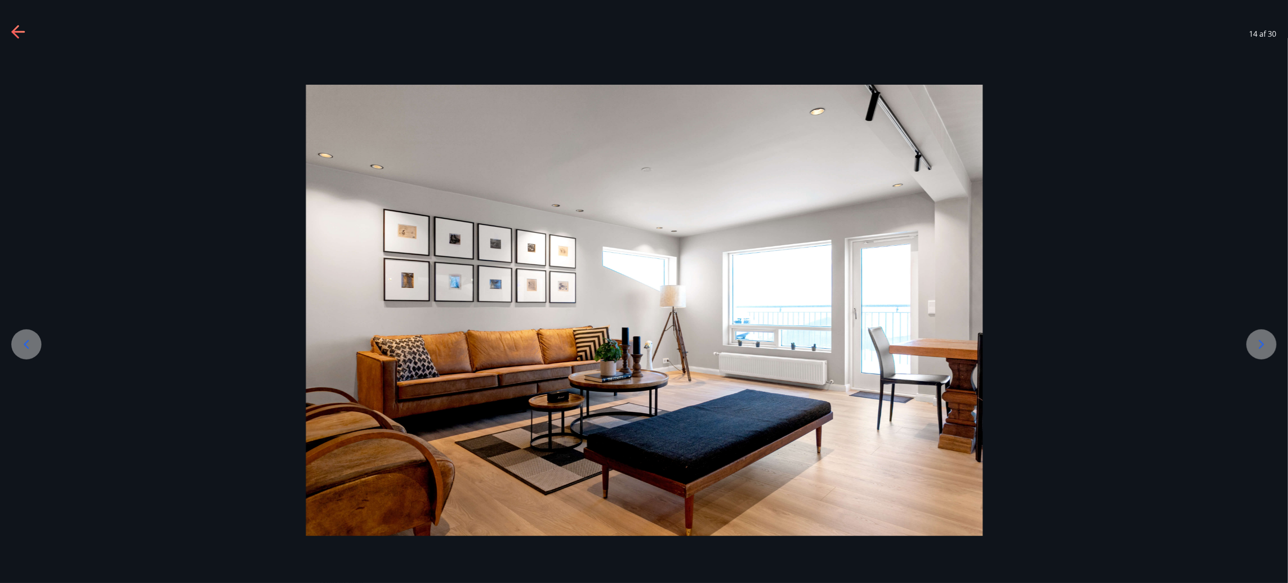
click at [643, 291] on div at bounding box center [1261, 344] width 30 height 30
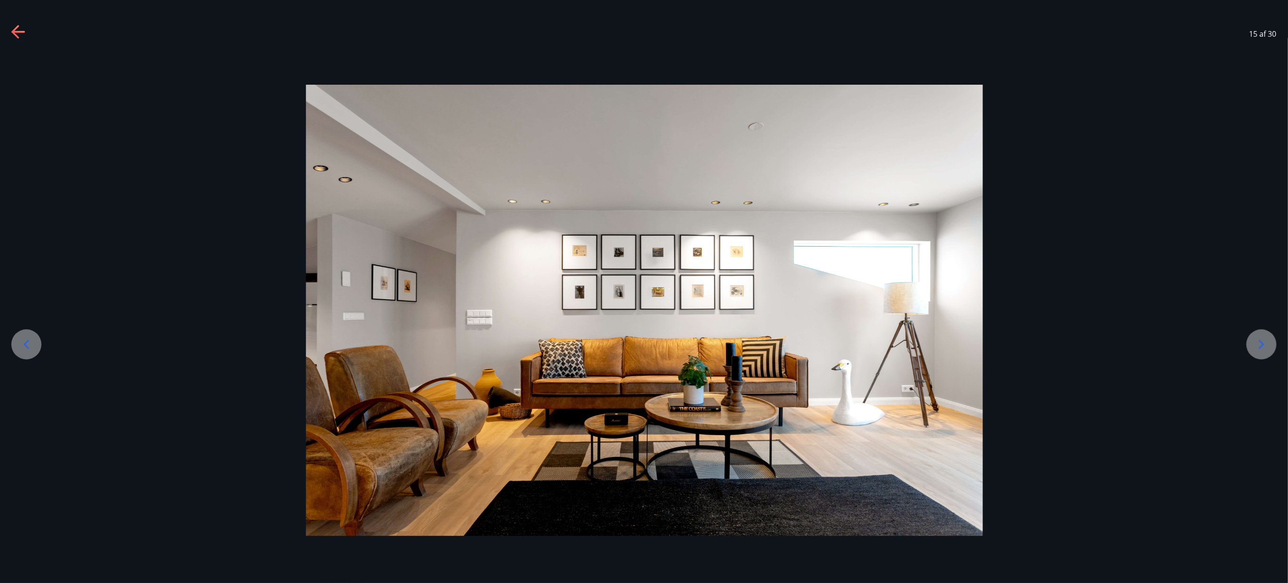
click at [643, 291] on icon at bounding box center [1261, 344] width 15 height 15
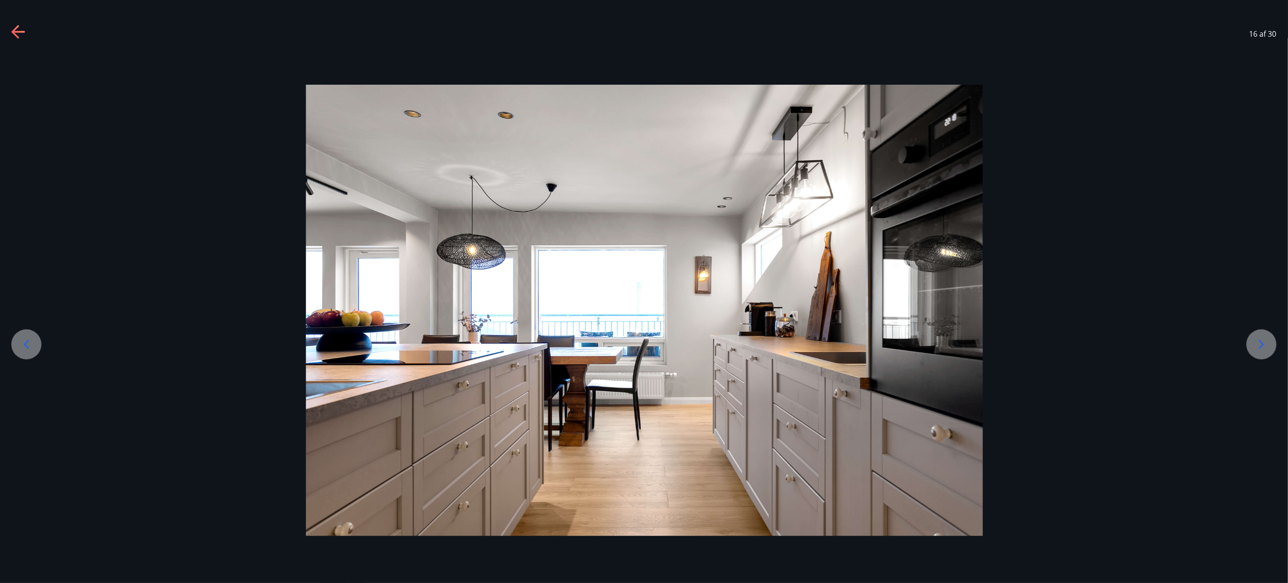
click at [643, 291] on icon at bounding box center [1261, 344] width 15 height 15
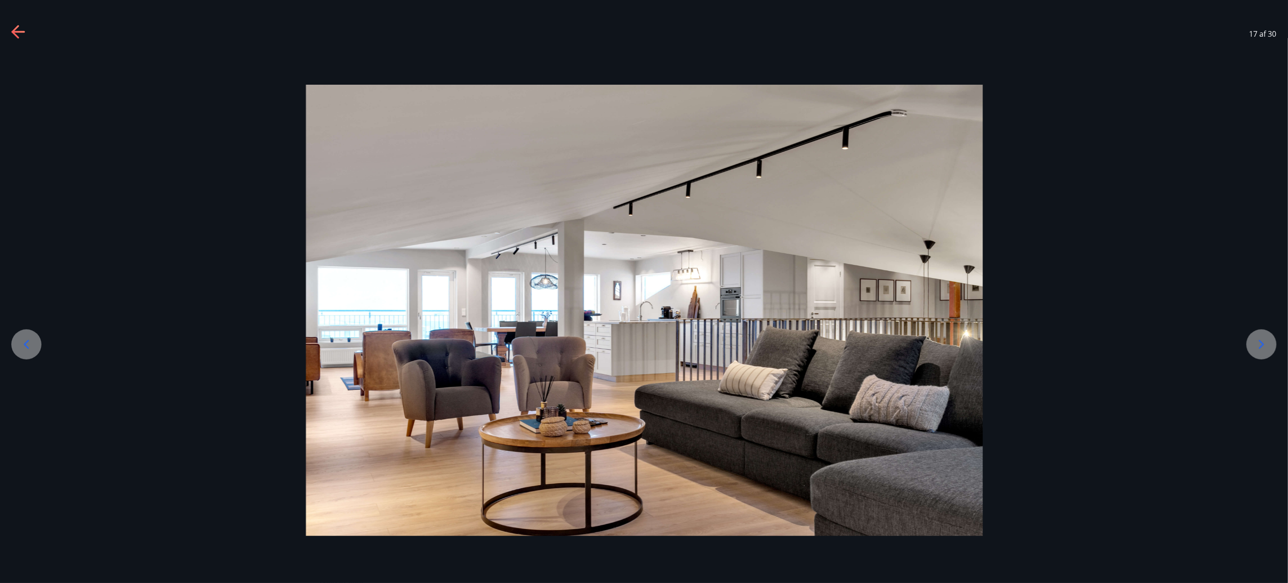
click at [643, 291] on icon at bounding box center [1261, 344] width 15 height 15
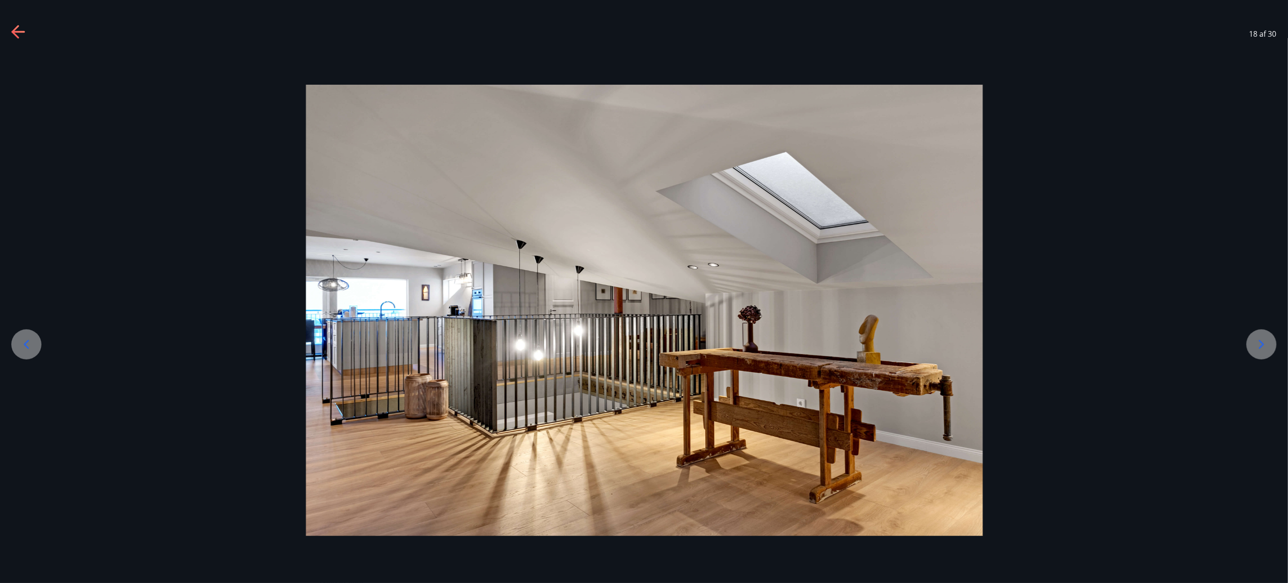
drag, startPoint x: 1257, startPoint y: 342, endPoint x: 1260, endPoint y: 376, distance: 34.0
click at [643, 291] on div at bounding box center [644, 310] width 1288 height 451
click at [643, 291] on icon at bounding box center [1261, 344] width 15 height 15
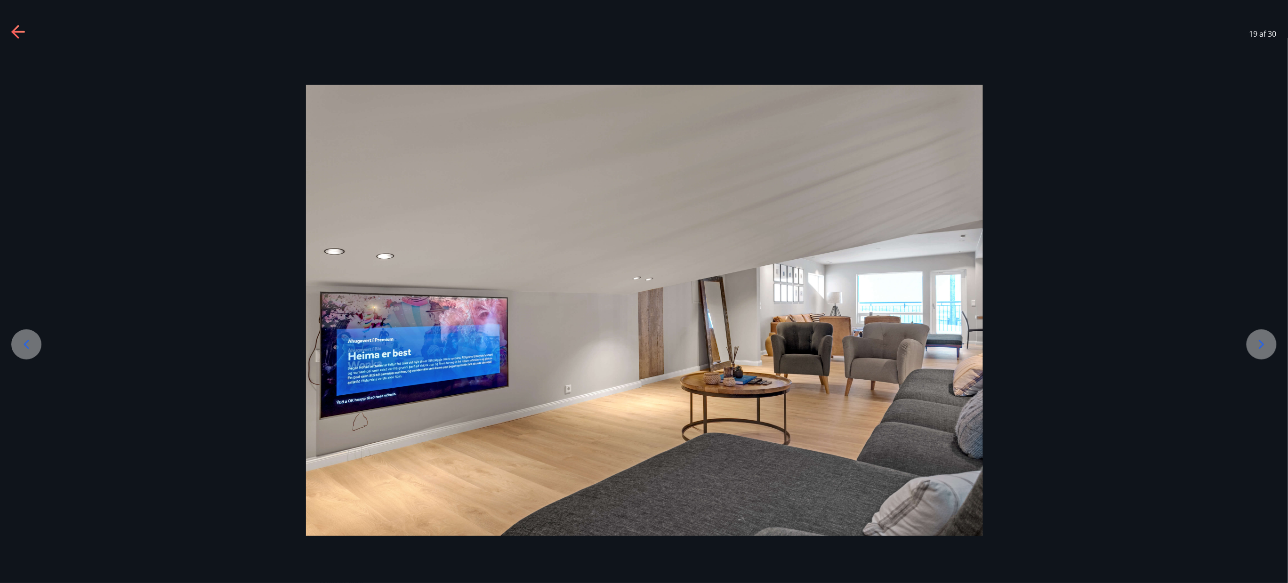
click at [643, 291] on icon at bounding box center [1261, 344] width 15 height 15
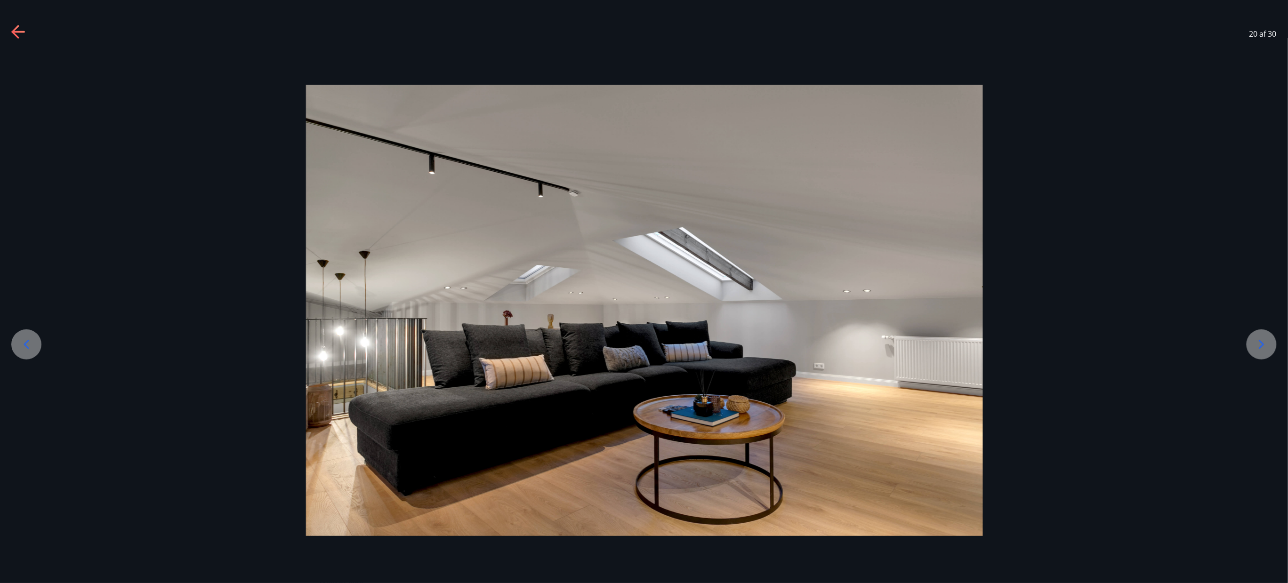
click at [643, 291] on icon at bounding box center [1261, 344] width 15 height 15
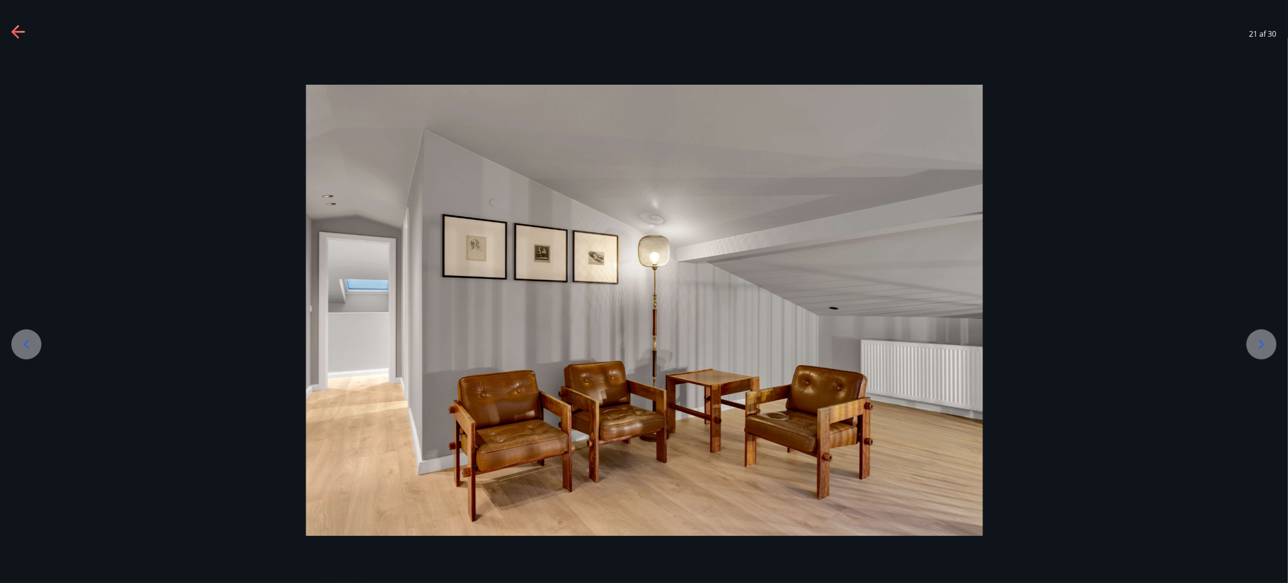
click at [643, 291] on icon at bounding box center [1261, 344] width 15 height 15
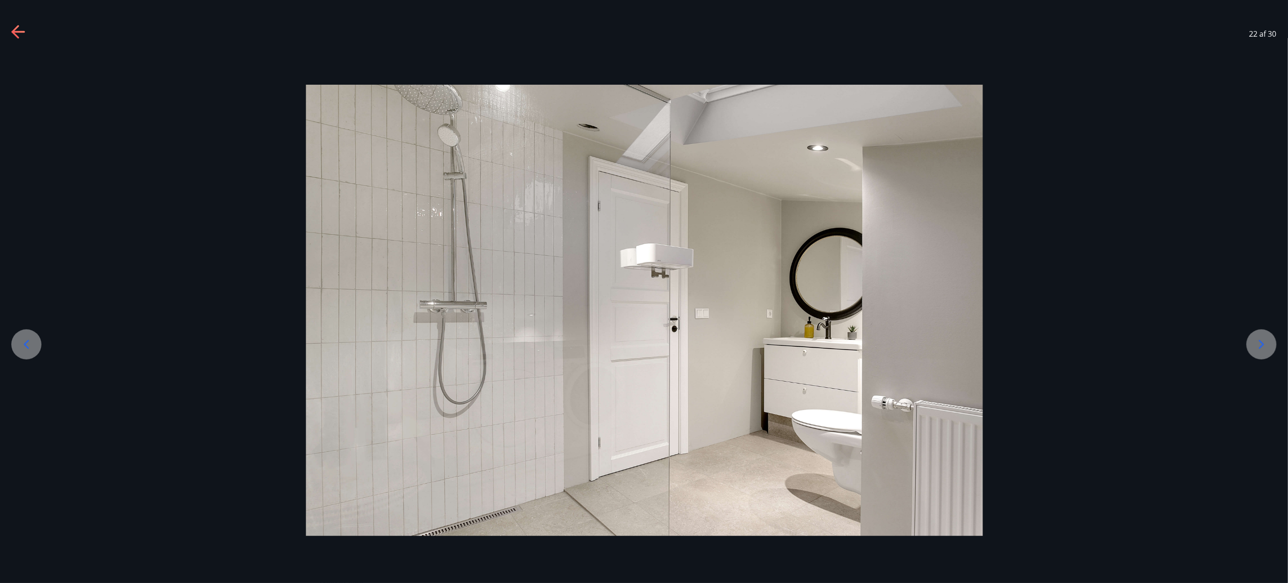
click at [643, 291] on icon at bounding box center [1261, 344] width 15 height 15
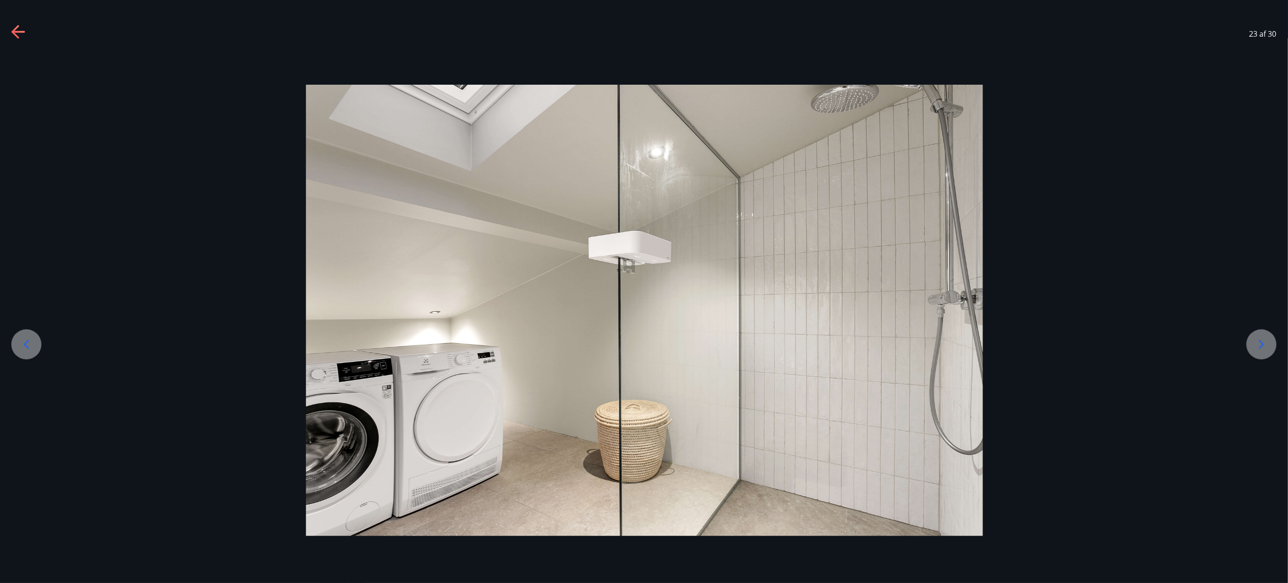
click at [643, 291] on icon at bounding box center [1261, 344] width 15 height 15
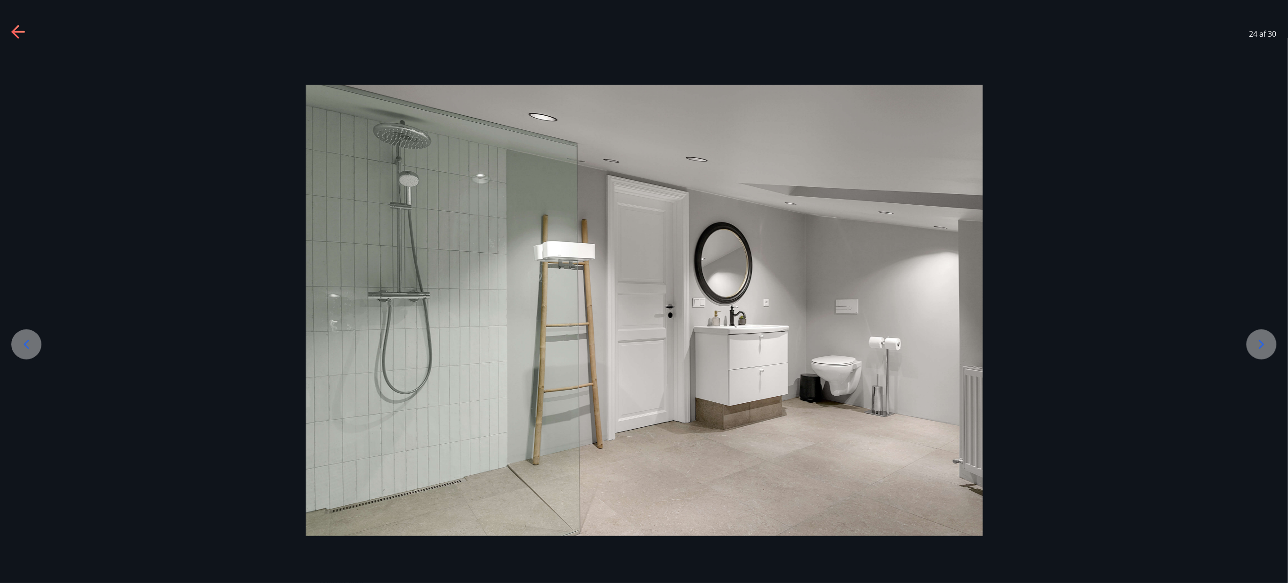
click at [643, 291] on icon at bounding box center [1261, 344] width 15 height 15
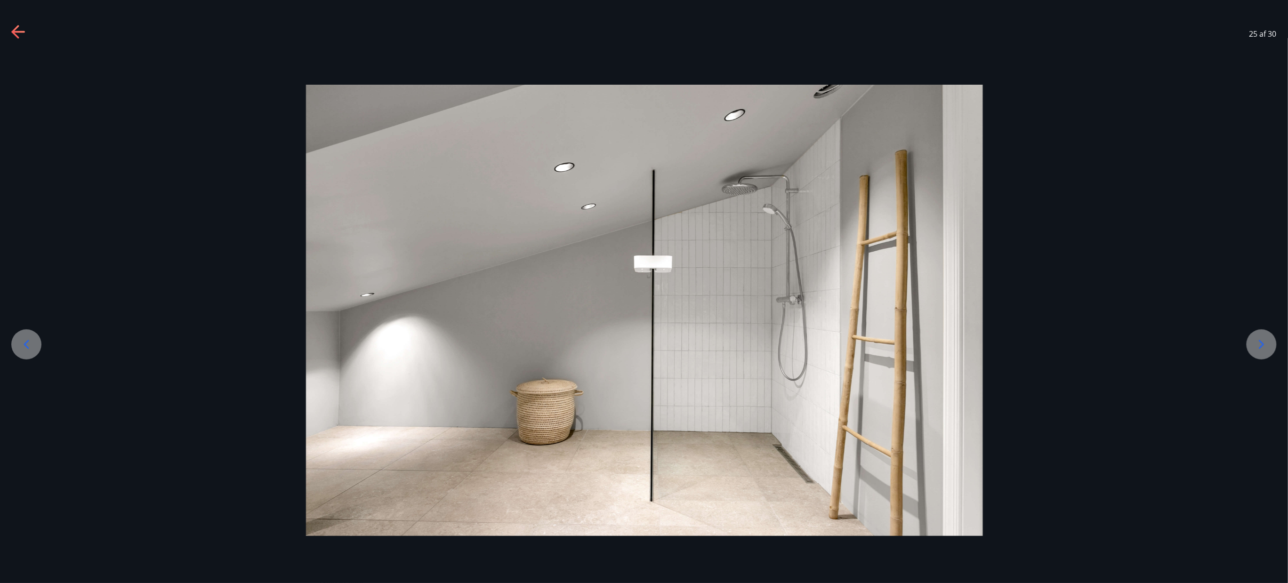
click at [643, 291] on icon at bounding box center [1261, 344] width 15 height 15
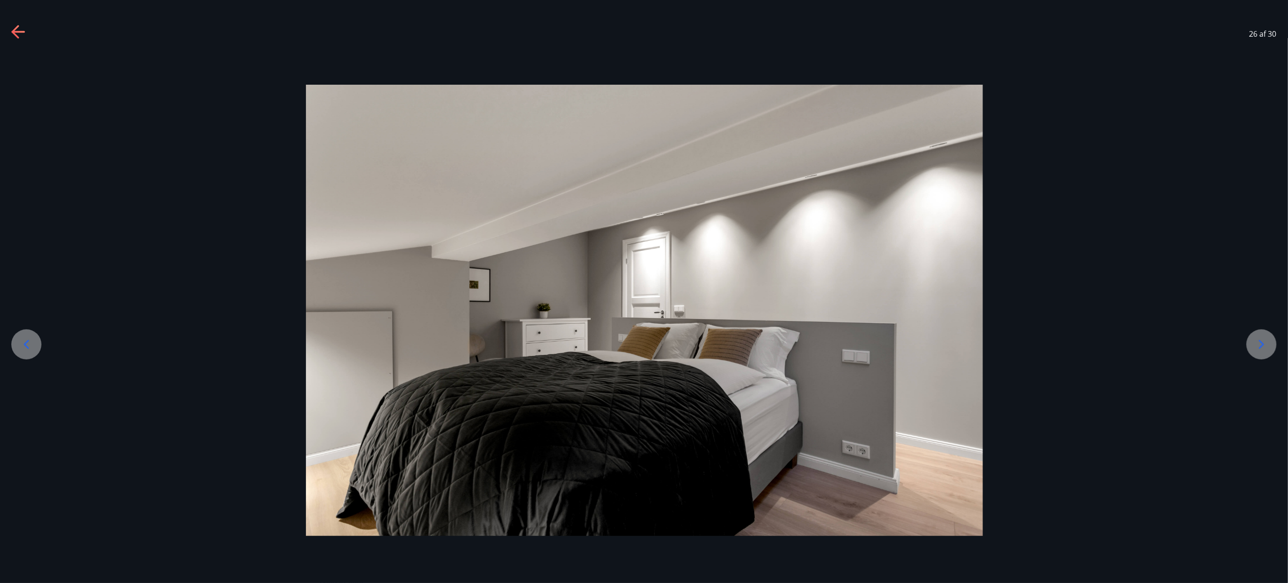
click at [643, 291] on icon at bounding box center [1261, 344] width 15 height 15
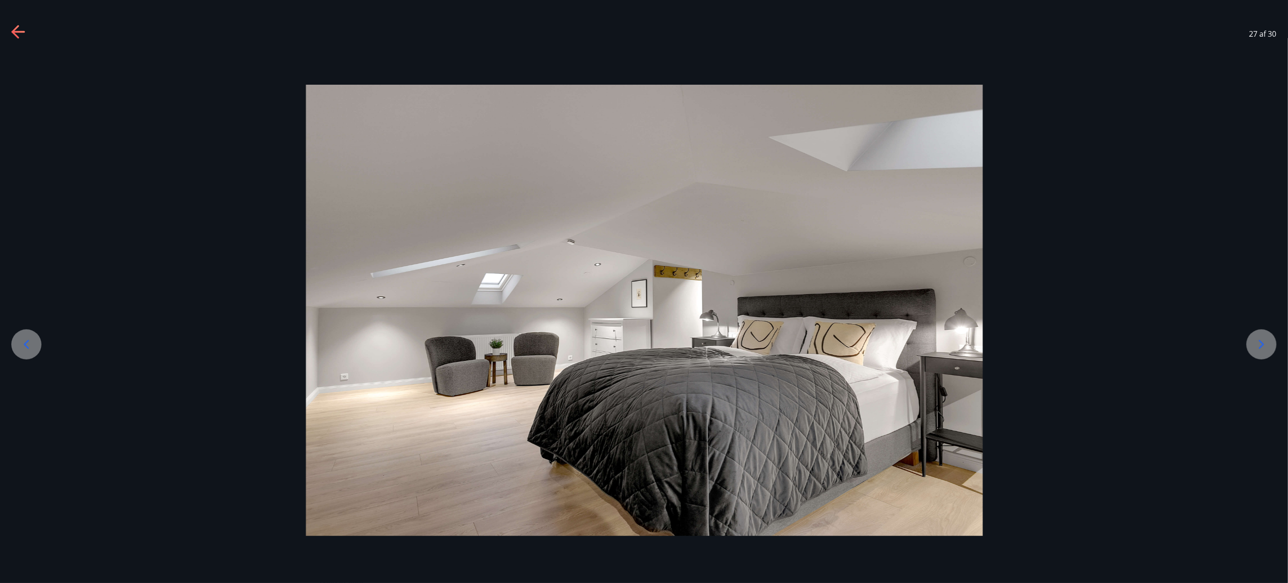
click at [643, 291] on icon at bounding box center [1261, 344] width 15 height 15
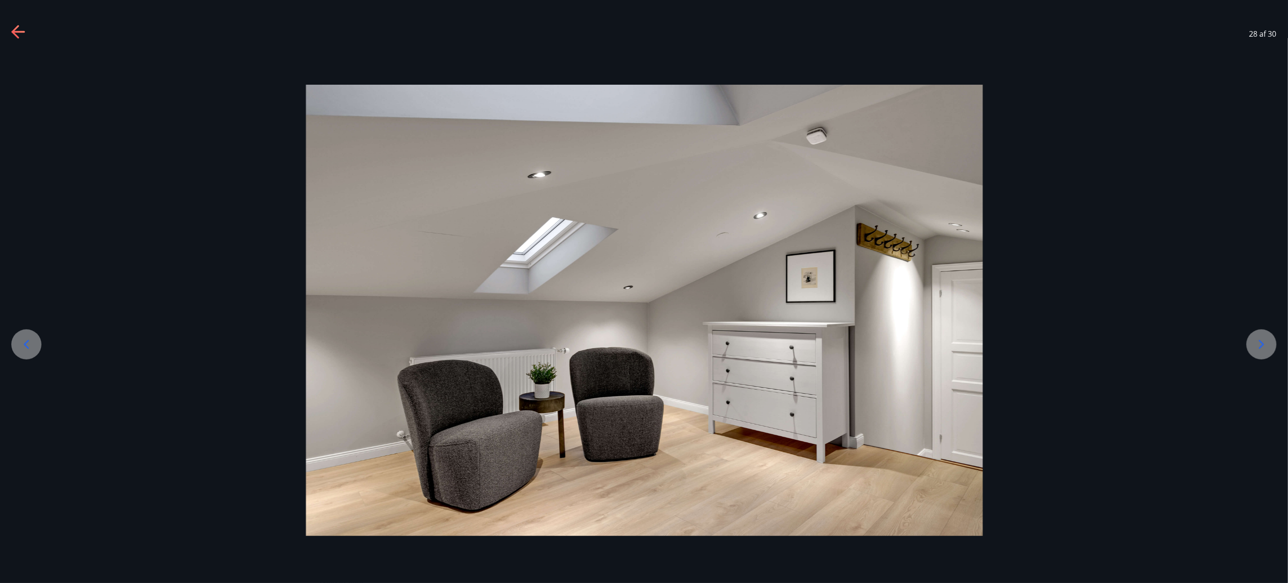
click at [643, 291] on icon at bounding box center [1261, 344] width 15 height 15
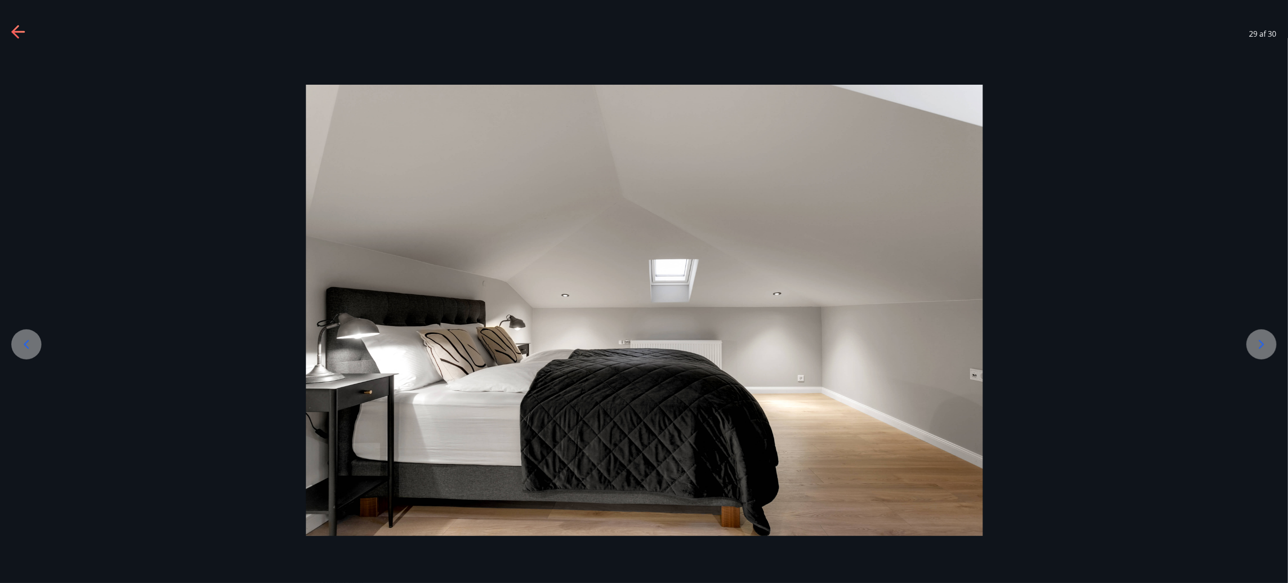
click at [643, 291] on icon at bounding box center [1261, 344] width 15 height 15
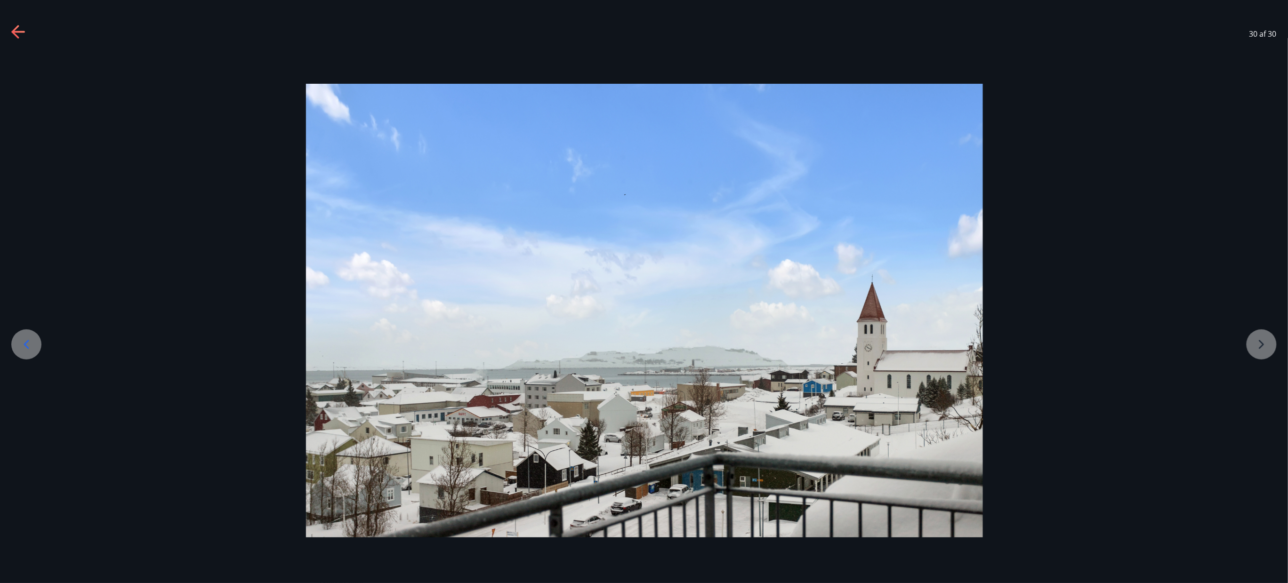
click at [643, 291] on div at bounding box center [644, 311] width 1288 height 454
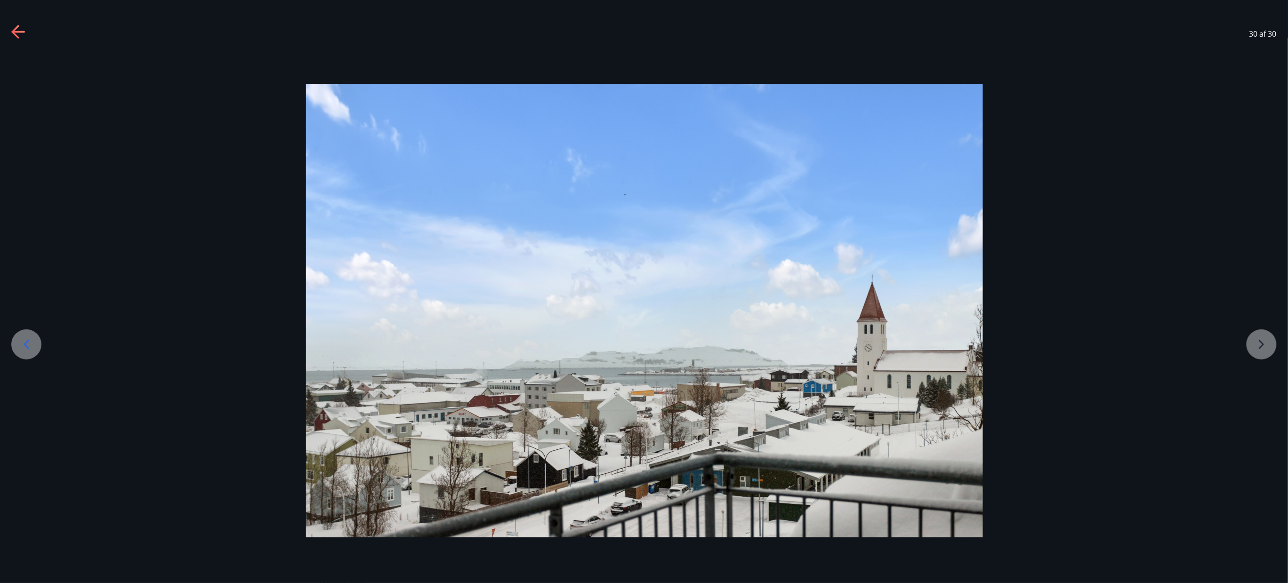
click at [12, 19] on div "30 af 30" at bounding box center [644, 34] width 1288 height 38
click at [12, 32] on icon at bounding box center [15, 31] width 8 height 13
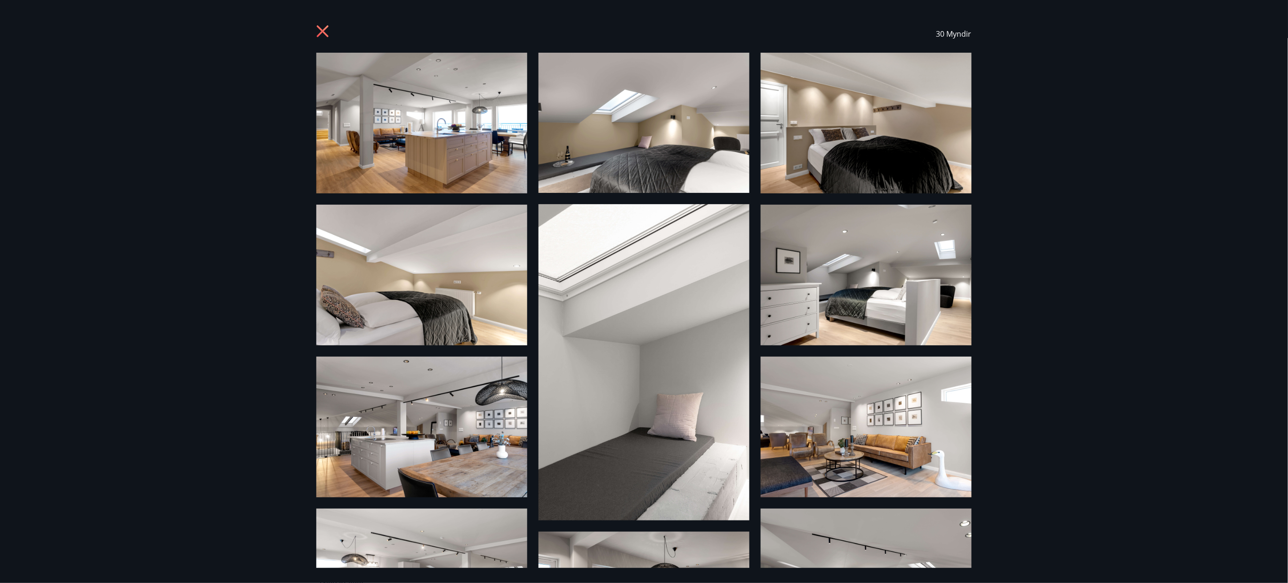
click at [324, 27] on icon at bounding box center [323, 32] width 15 height 15
